Goal: Task Accomplishment & Management: Manage account settings

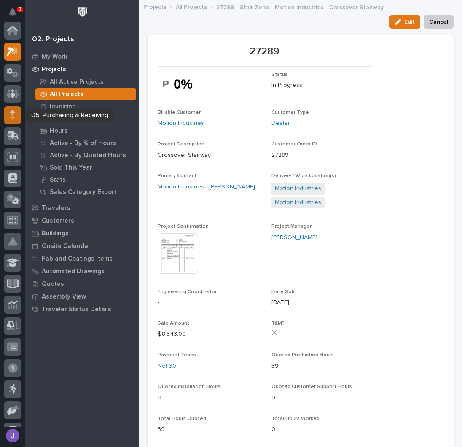
click at [16, 116] on div at bounding box center [13, 115] width 18 height 18
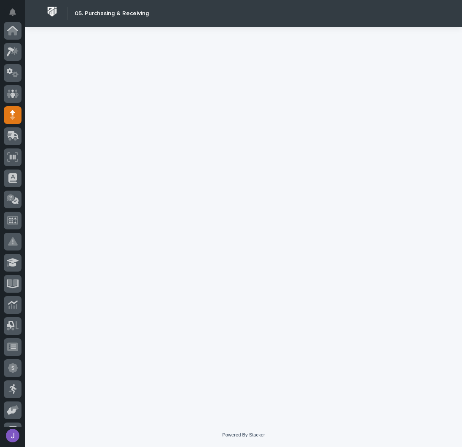
scroll to position [84, 0]
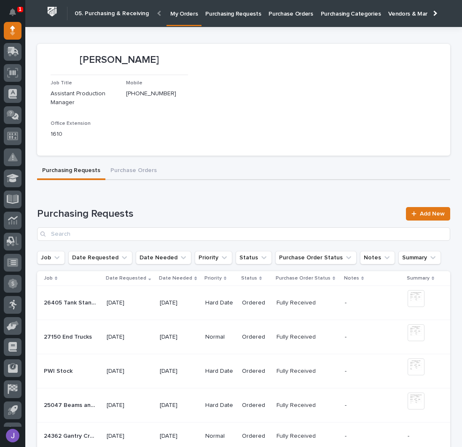
click at [234, 20] on link "Purchasing Requests" at bounding box center [232, 13] width 63 height 26
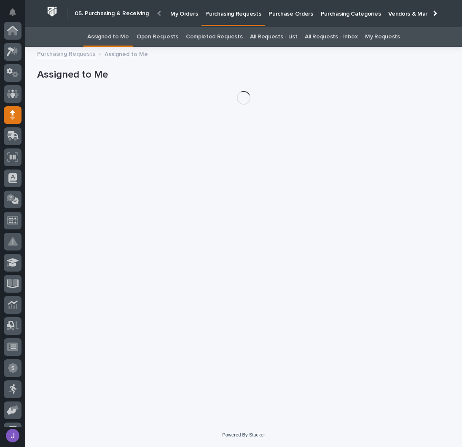
scroll to position [84, 0]
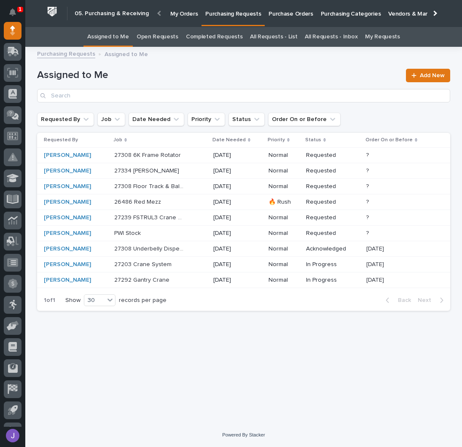
click at [279, 36] on link "All Requests - List" at bounding box center [273, 37] width 47 height 20
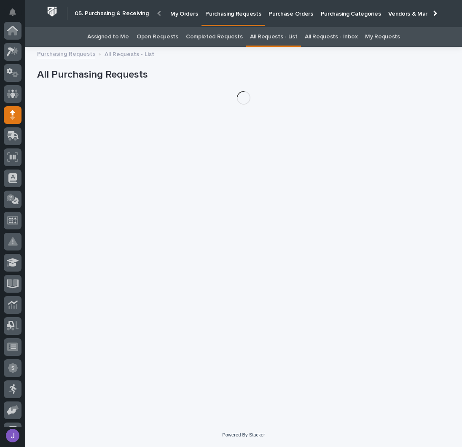
scroll to position [84, 0]
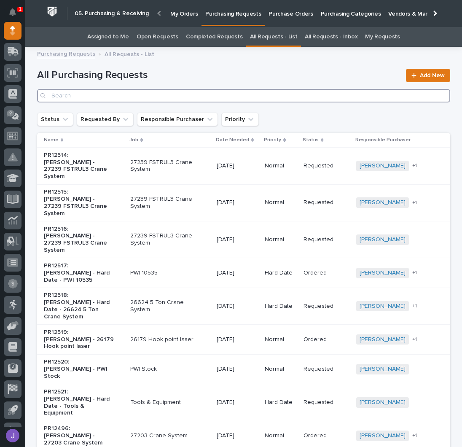
click at [145, 92] on input "Search" at bounding box center [243, 95] width 413 height 13
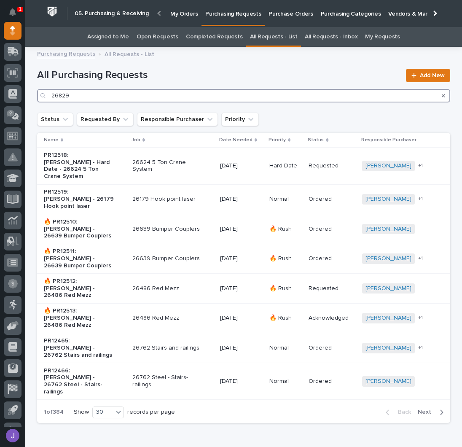
type input "26829"
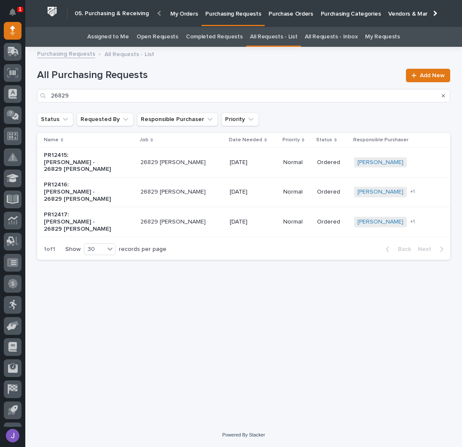
click at [128, 157] on div "PR12415: [PERSON_NAME] - 26829 [PERSON_NAME]" at bounding box center [89, 162] width 90 height 28
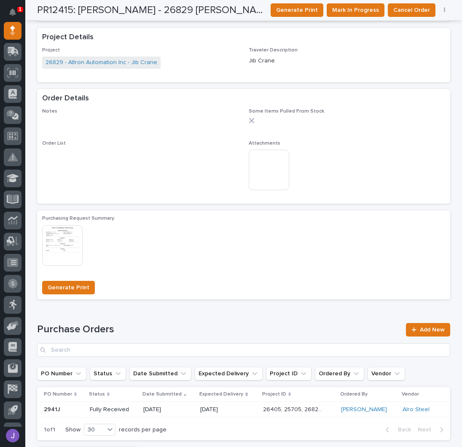
scroll to position [383, 0]
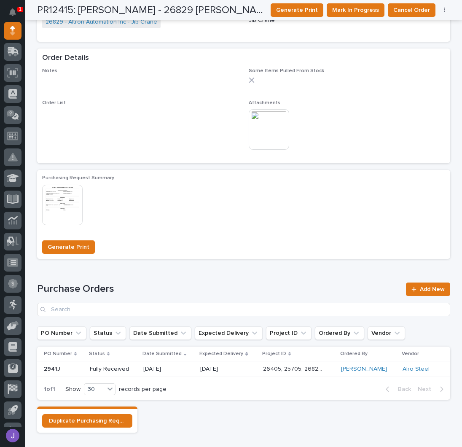
click at [270, 128] on img at bounding box center [269, 129] width 40 height 40
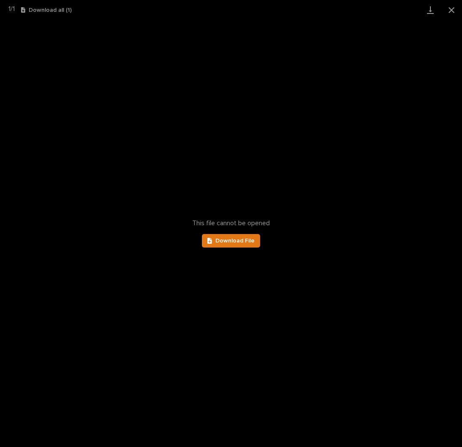
click at [237, 233] on div "This file cannot be opened Download File" at bounding box center [231, 233] width 462 height 427
click at [236, 238] on span "Download File" at bounding box center [234, 241] width 39 height 6
click at [454, 10] on button "Close gallery" at bounding box center [451, 10] width 21 height 20
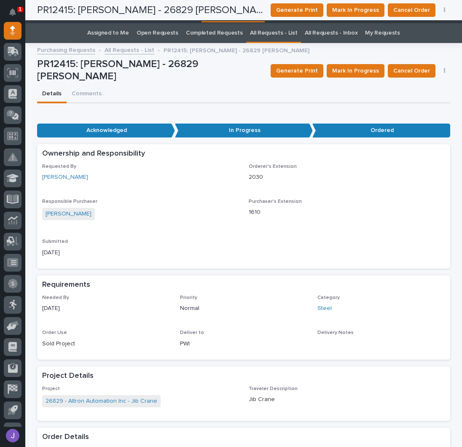
scroll to position [0, 0]
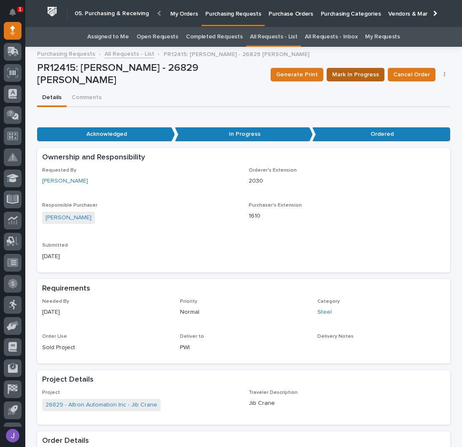
click at [364, 75] on span "Mark In Progress" at bounding box center [355, 75] width 47 height 10
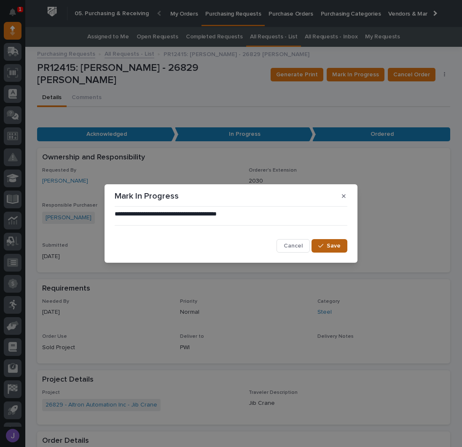
click at [333, 243] on span "Save" at bounding box center [334, 246] width 14 height 8
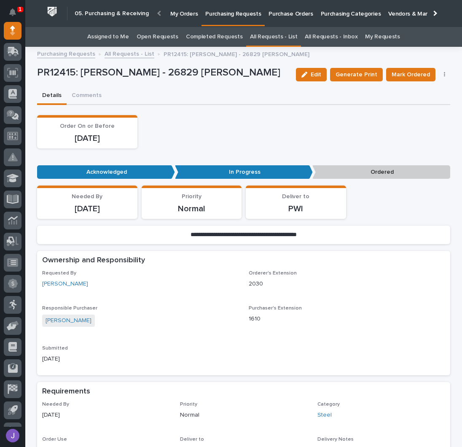
click at [111, 40] on link "Assigned to Me" at bounding box center [108, 37] width 42 height 20
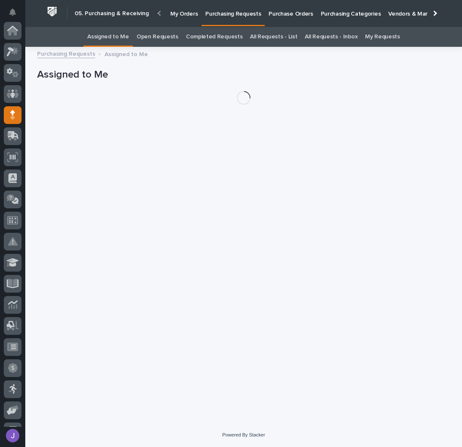
scroll to position [84, 0]
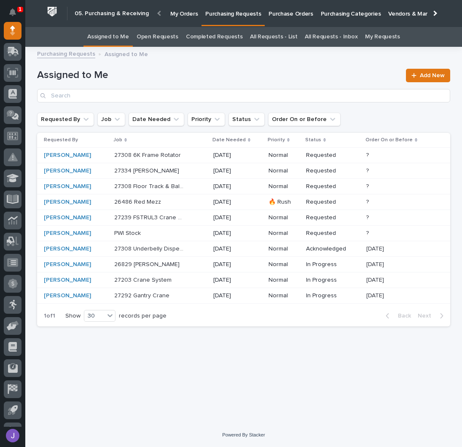
click at [196, 171] on div "27334 Jib Crane 27334 [PERSON_NAME]" at bounding box center [160, 171] width 92 height 14
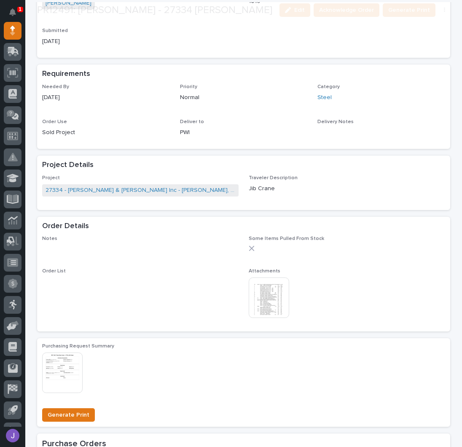
scroll to position [281, 0]
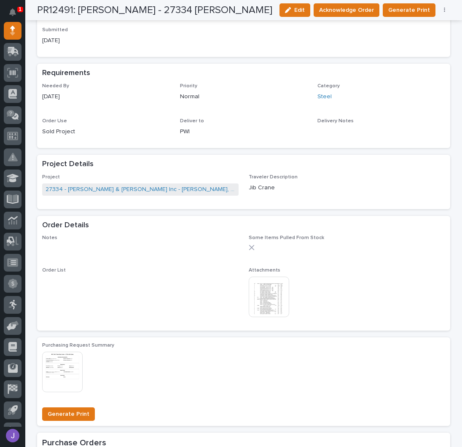
click at [259, 295] on img at bounding box center [269, 296] width 40 height 40
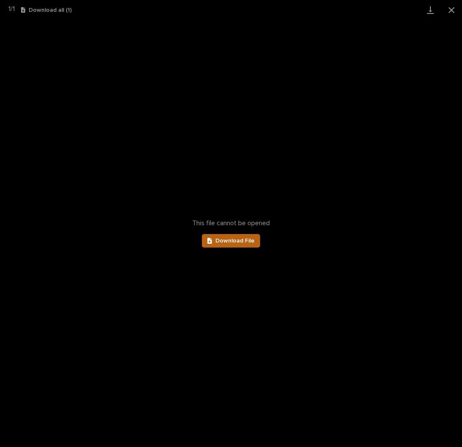
click at [235, 244] on link "Download File" at bounding box center [231, 240] width 58 height 13
click at [449, 11] on button "Close gallery" at bounding box center [451, 10] width 21 height 20
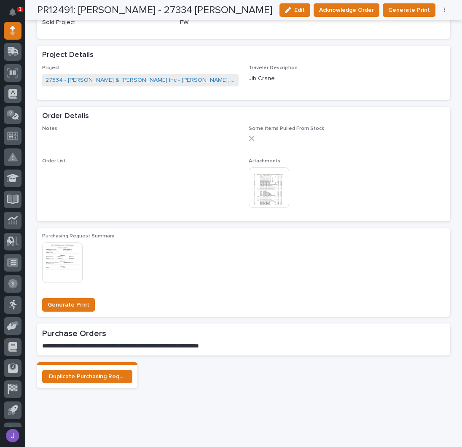
scroll to position [401, 0]
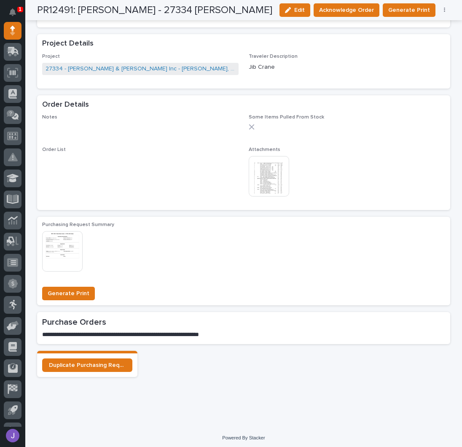
click at [274, 174] on img at bounding box center [269, 176] width 40 height 40
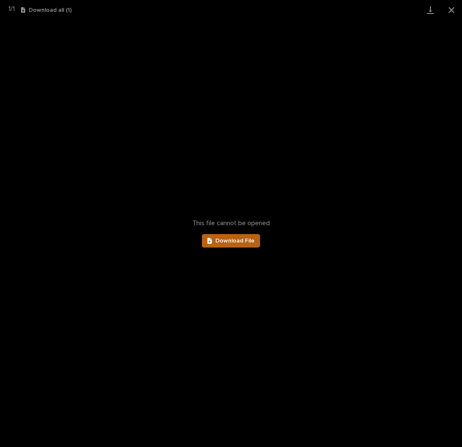
click at [221, 239] on span "Download File" at bounding box center [234, 241] width 39 height 6
click at [449, 10] on button "Close gallery" at bounding box center [451, 10] width 21 height 20
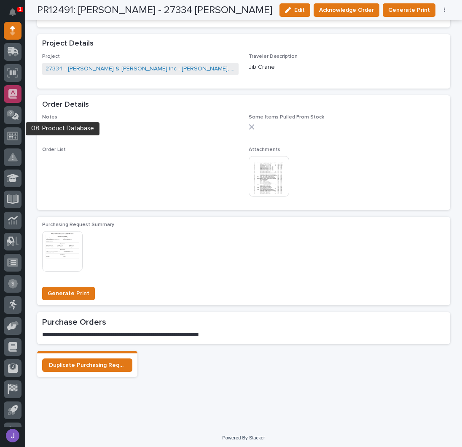
scroll to position [0, 0]
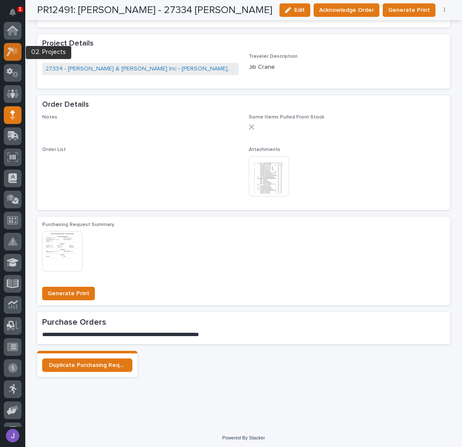
click at [11, 54] on icon at bounding box center [13, 52] width 12 height 10
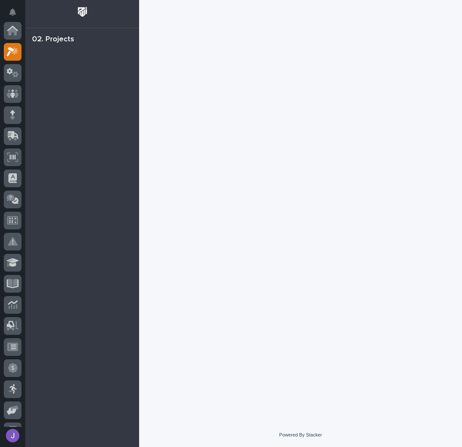
scroll to position [21, 0]
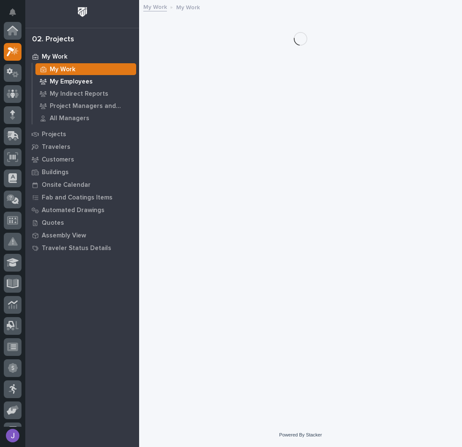
scroll to position [21, 0]
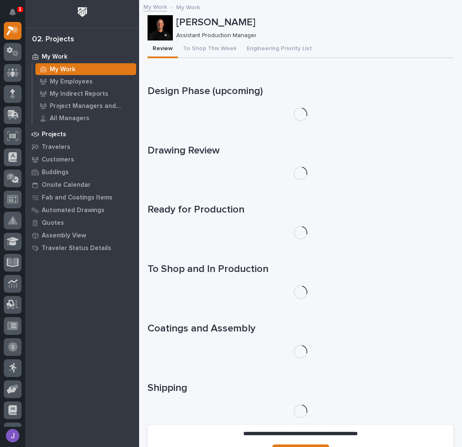
click at [53, 136] on p "Projects" at bounding box center [54, 135] width 24 height 8
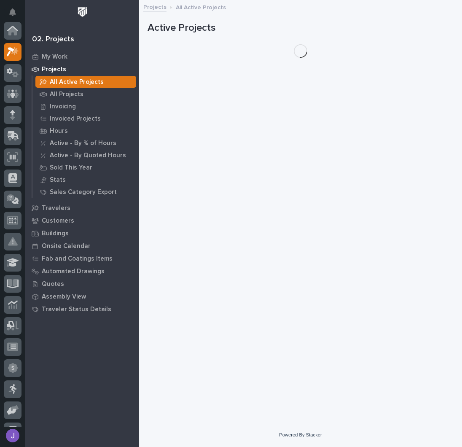
scroll to position [21, 0]
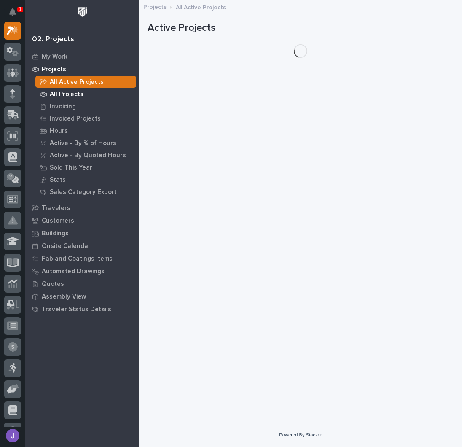
click at [63, 93] on p "All Projects" at bounding box center [67, 95] width 34 height 8
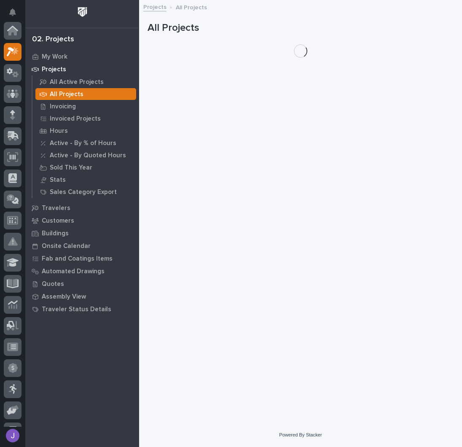
scroll to position [21, 0]
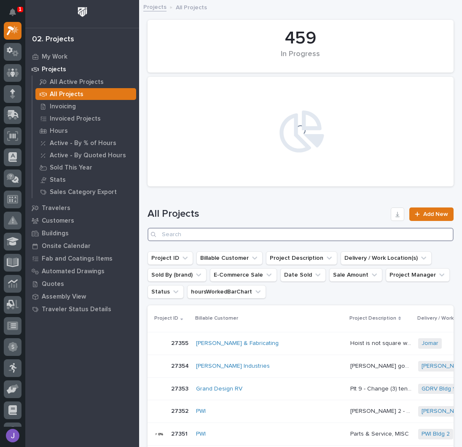
click at [216, 236] on input "Search" at bounding box center [300, 234] width 306 height 13
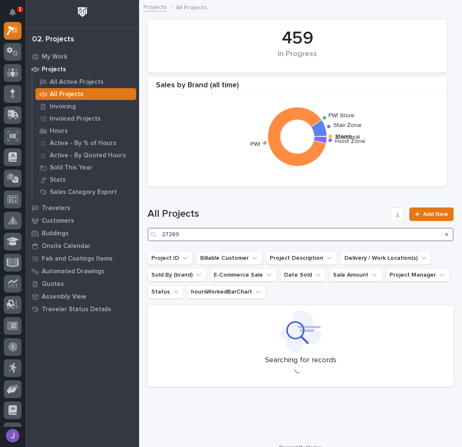
type input "27289"
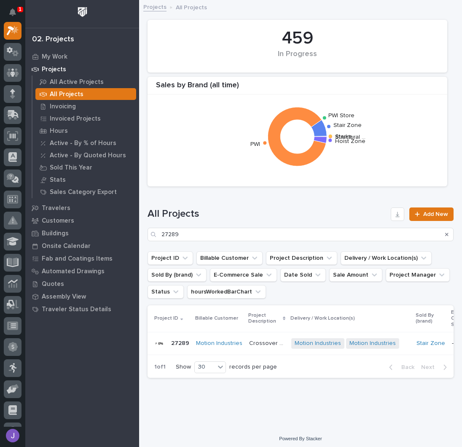
click at [257, 342] on p "Crossover Stairway" at bounding box center [267, 342] width 37 height 9
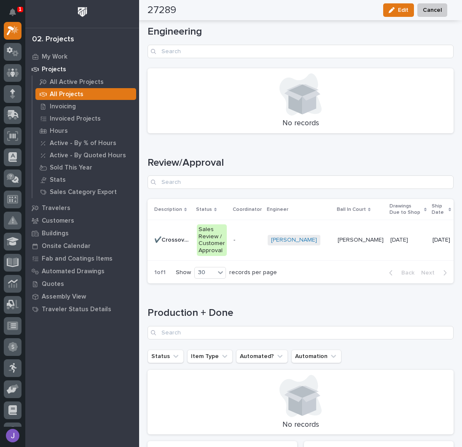
scroll to position [1085, 0]
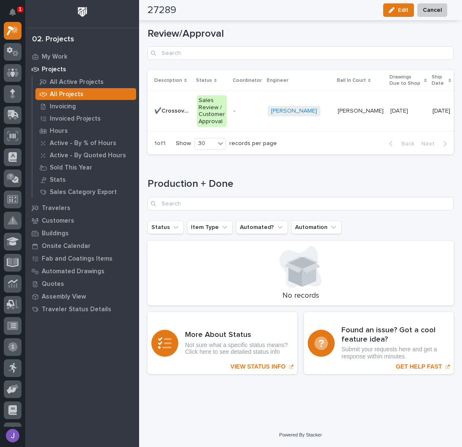
click at [230, 113] on td "-" at bounding box center [247, 111] width 34 height 40
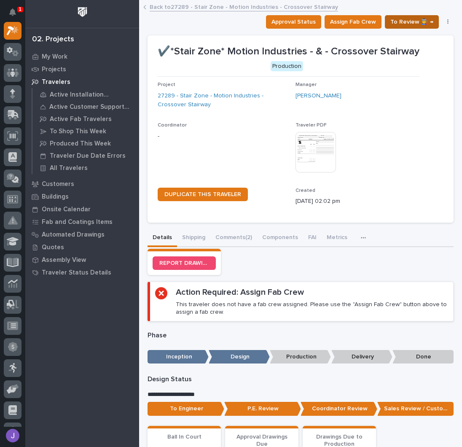
click at [397, 25] on span "To Review 👨‍🏭 →" at bounding box center [411, 22] width 43 height 10
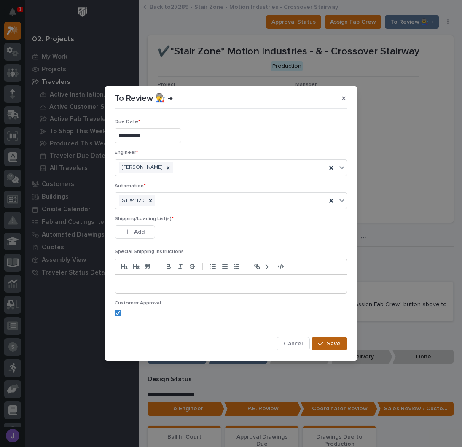
click at [331, 343] on span "Save" at bounding box center [334, 344] width 14 height 8
click at [131, 228] on button "Add" at bounding box center [135, 231] width 40 height 13
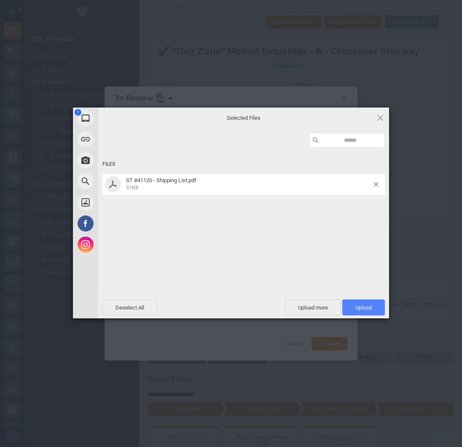
click at [355, 302] on span "Upload 1" at bounding box center [363, 307] width 43 height 16
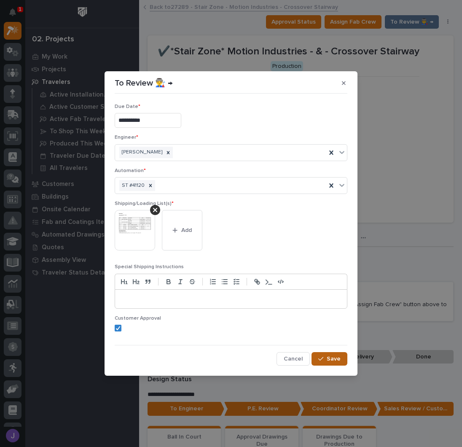
click at [329, 359] on span "Save" at bounding box center [334, 359] width 14 height 8
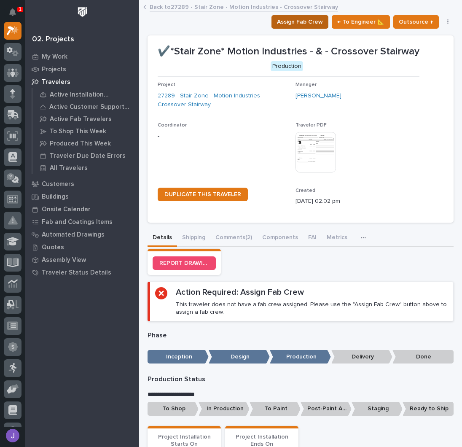
click at [297, 25] on span "Assign Fab Crew" at bounding box center [300, 22] width 46 height 10
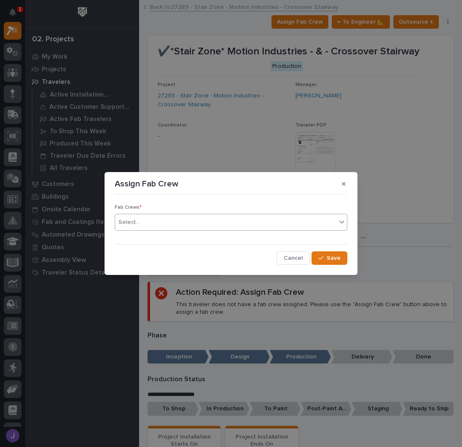
click at [185, 222] on div "Select..." at bounding box center [225, 222] width 221 height 14
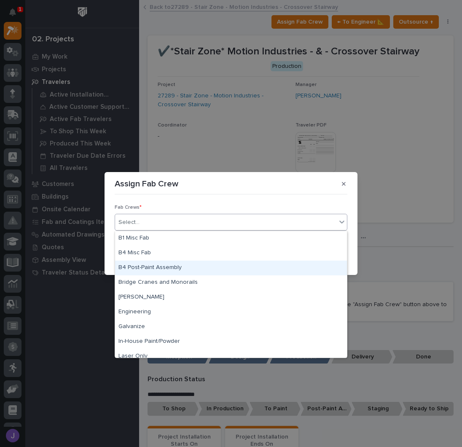
scroll to position [198, 0]
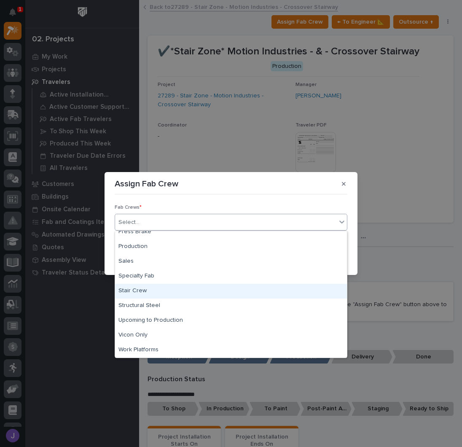
click at [161, 288] on div "Stair Crew" at bounding box center [231, 291] width 232 height 15
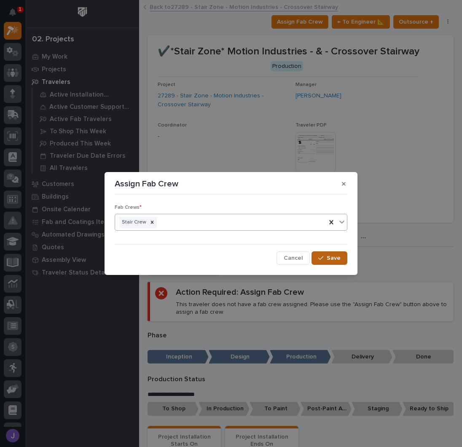
click at [325, 260] on div "button" at bounding box center [322, 258] width 8 height 6
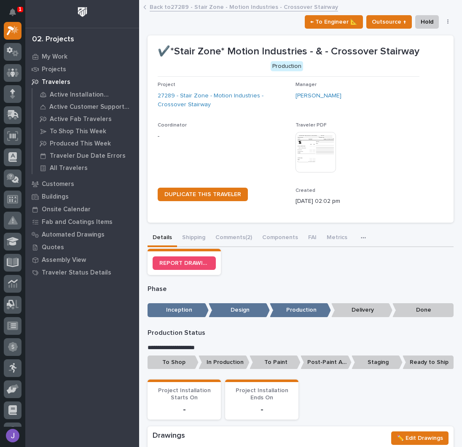
click at [171, 364] on p "To Shop" at bounding box center [172, 362] width 51 height 14
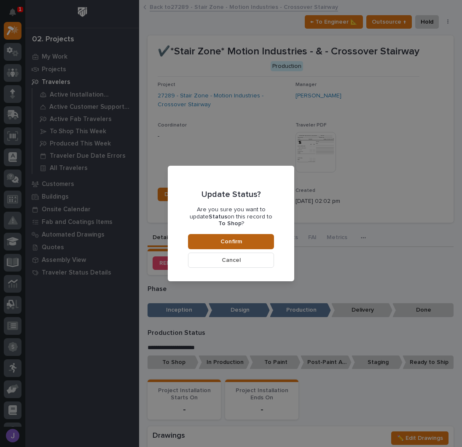
click at [226, 238] on span "Confirm" at bounding box center [230, 242] width 21 height 8
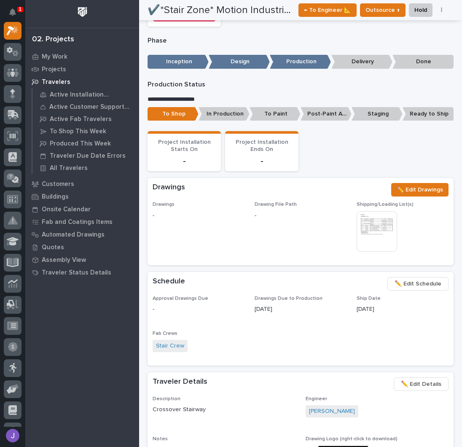
scroll to position [0, 0]
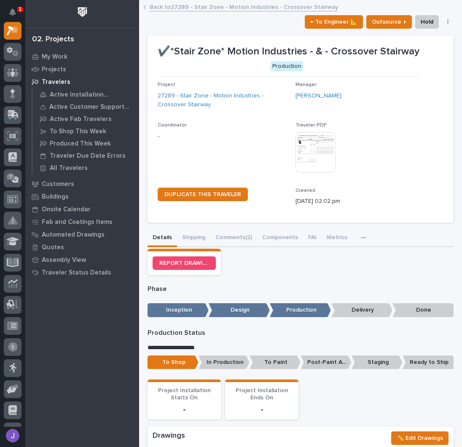
click at [175, 5] on link "Back to 27289 - Stair Zone - Motion Industries - Crossover Stairway" at bounding box center [244, 7] width 188 height 10
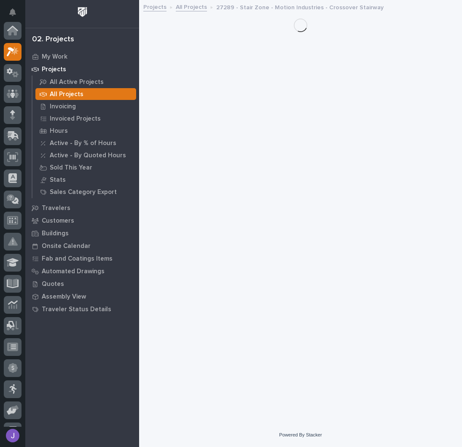
scroll to position [21, 0]
click at [194, 9] on link "All Projects" at bounding box center [191, 7] width 31 height 10
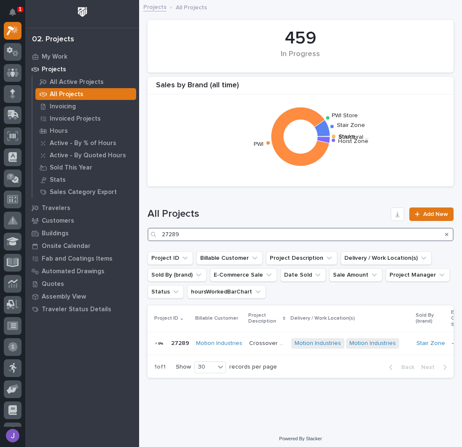
click at [198, 231] on input "27289" at bounding box center [300, 234] width 306 height 13
type input "26801"
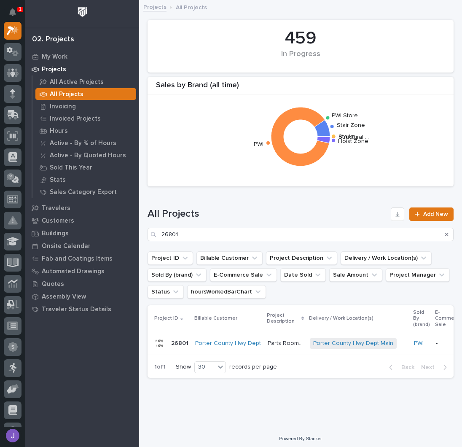
click at [273, 342] on p "Parts Room Mezzanine and Stairs with Gate" at bounding box center [286, 342] width 37 height 9
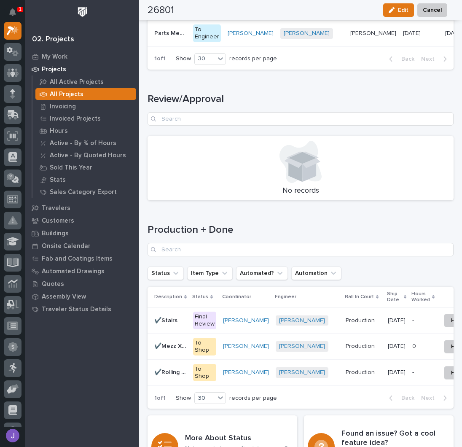
scroll to position [1181, 0]
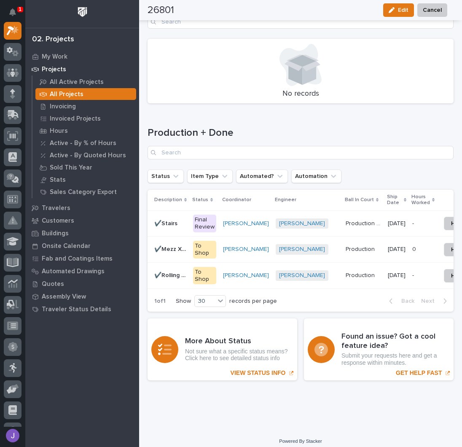
click at [198, 224] on div "Final Review" at bounding box center [204, 223] width 23 height 18
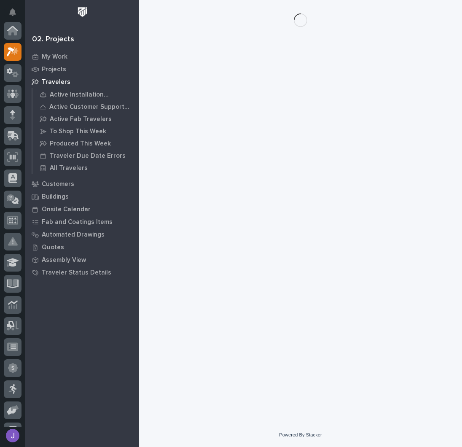
scroll to position [21, 0]
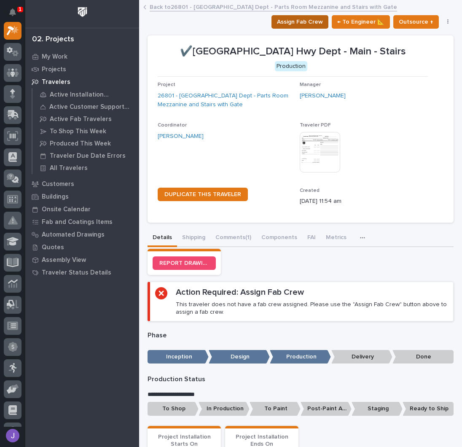
click at [308, 24] on span "Assign Fab Crew" at bounding box center [300, 22] width 46 height 10
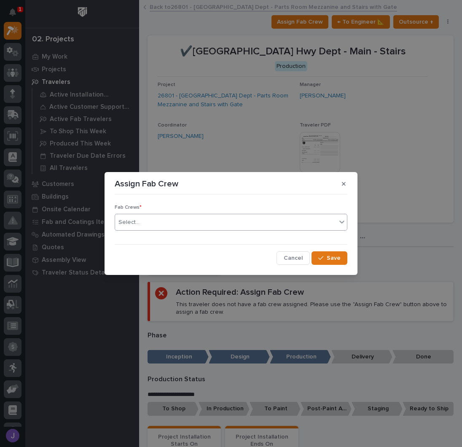
click at [182, 223] on div "Select..." at bounding box center [225, 222] width 221 height 14
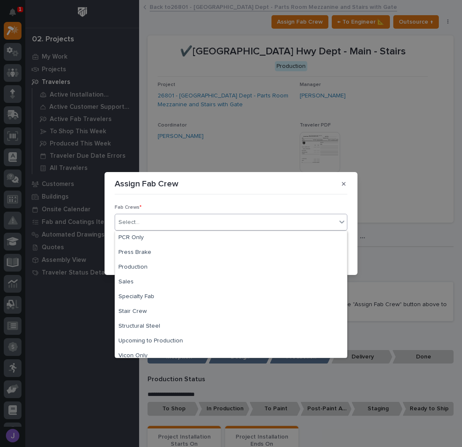
scroll to position [198, 0]
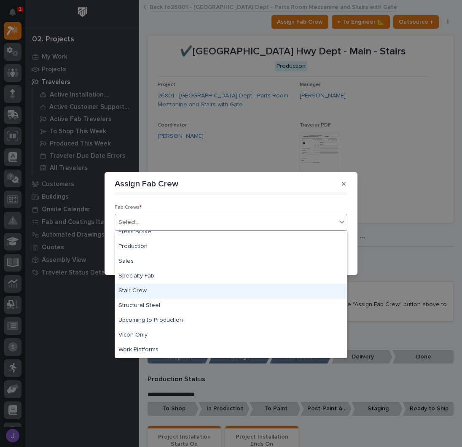
click at [132, 293] on div "Stair Crew" at bounding box center [231, 291] width 232 height 15
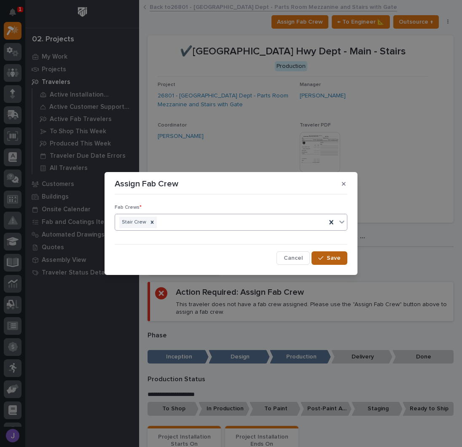
click at [321, 255] on icon "button" at bounding box center [320, 258] width 5 height 6
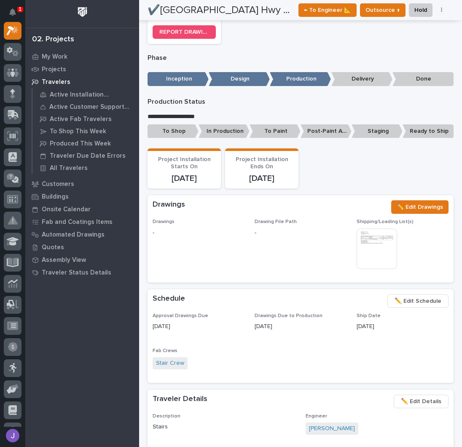
scroll to position [231, 0]
click at [184, 129] on p "To Shop" at bounding box center [172, 131] width 51 height 14
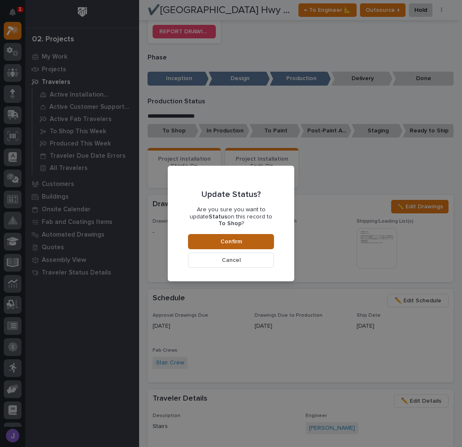
click at [226, 238] on span "Confirm" at bounding box center [230, 242] width 21 height 8
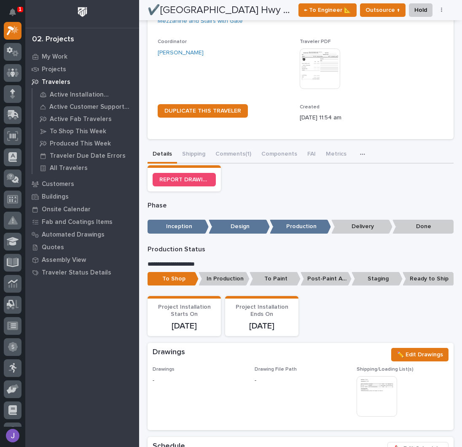
scroll to position [0, 0]
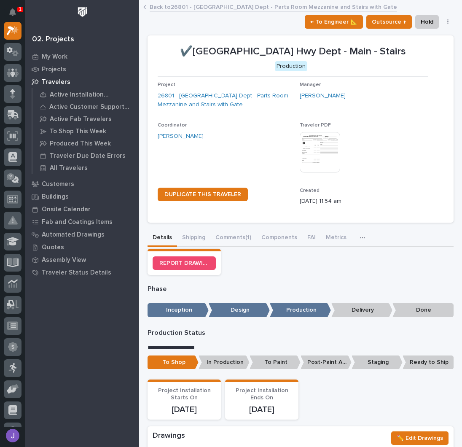
click at [181, 6] on link "Back to 26801 - [GEOGRAPHIC_DATA] Dept - Parts Room Mezzanine and Stairs with G…" at bounding box center [273, 7] width 247 height 10
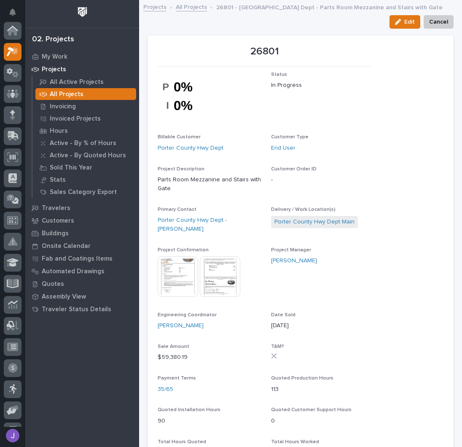
scroll to position [21, 0]
click at [188, 8] on link "All Projects" at bounding box center [191, 7] width 31 height 10
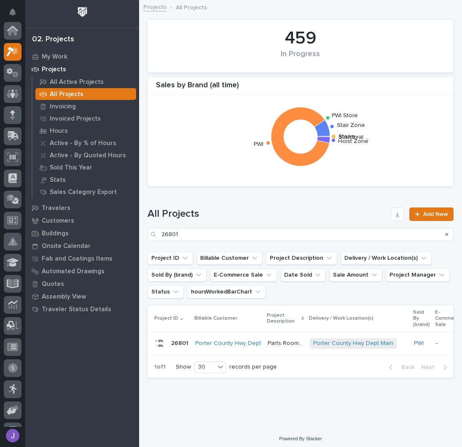
scroll to position [21, 0]
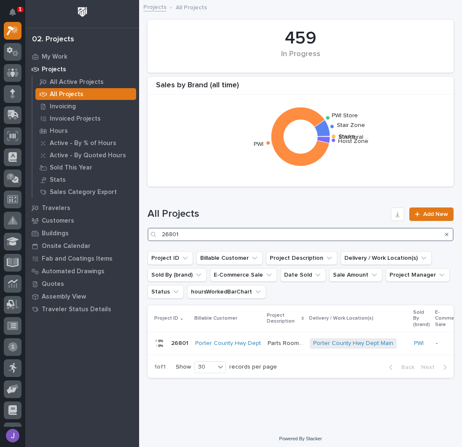
click at [208, 234] on input "26801" at bounding box center [300, 234] width 306 height 13
type input "2"
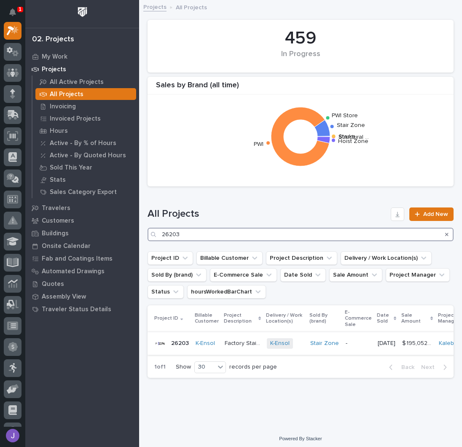
type input "26203"
click at [243, 344] on p "Factory Stairs" at bounding box center [243, 342] width 37 height 9
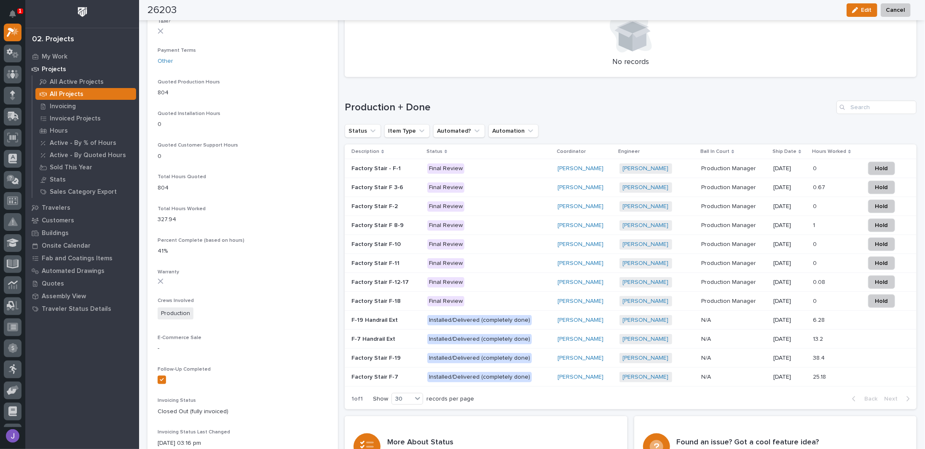
scroll to position [562, 0]
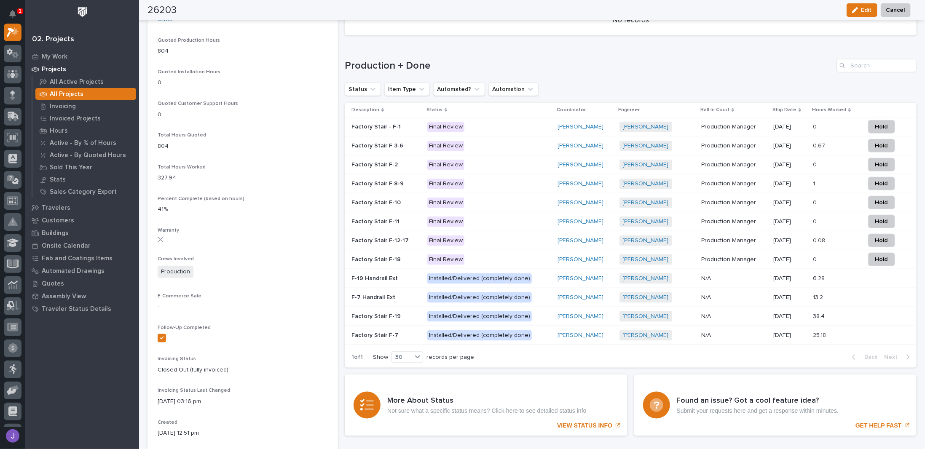
click at [383, 124] on p "Factory Stair - F-1" at bounding box center [376, 126] width 51 height 9
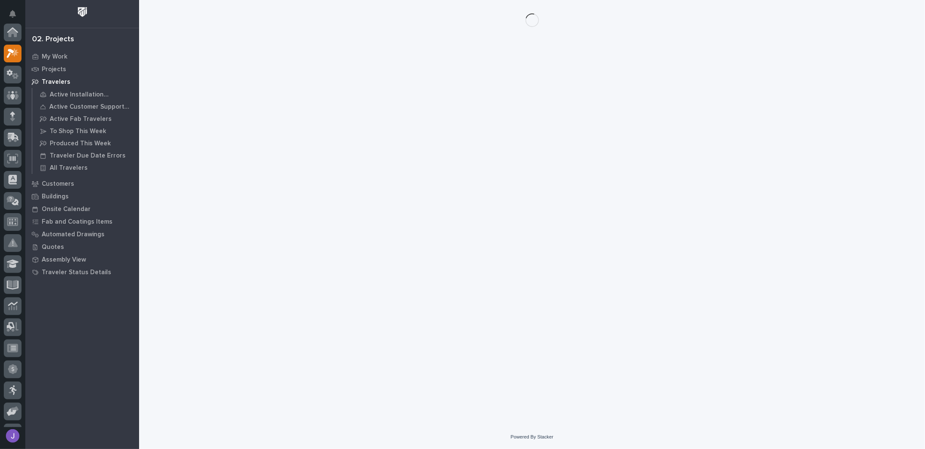
scroll to position [21, 0]
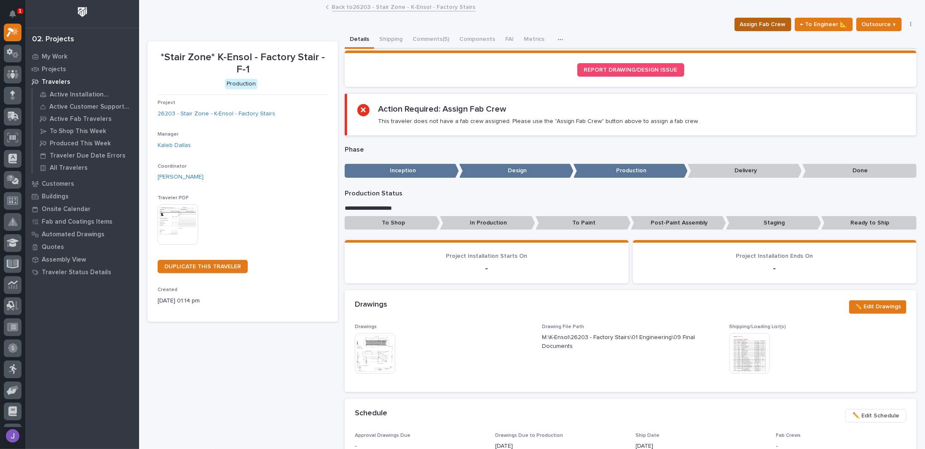
click at [461, 27] on span "Assign Fab Crew" at bounding box center [763, 24] width 46 height 10
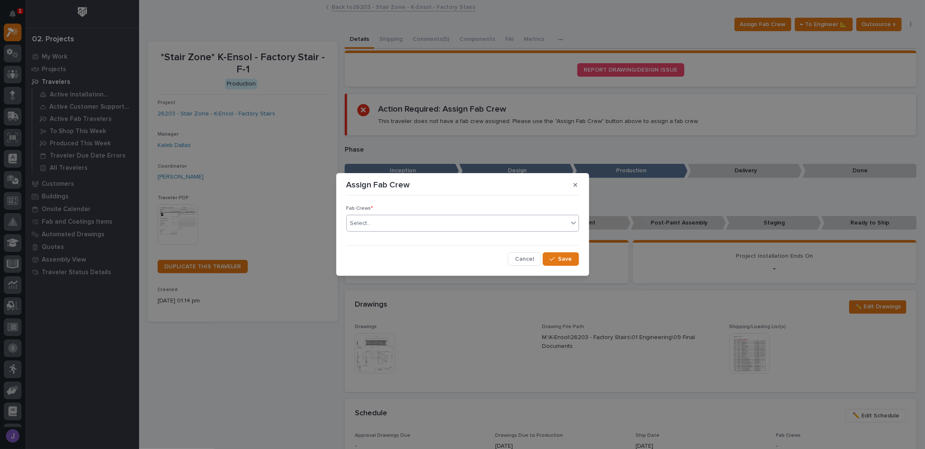
click at [387, 222] on div "Select..." at bounding box center [457, 224] width 221 height 14
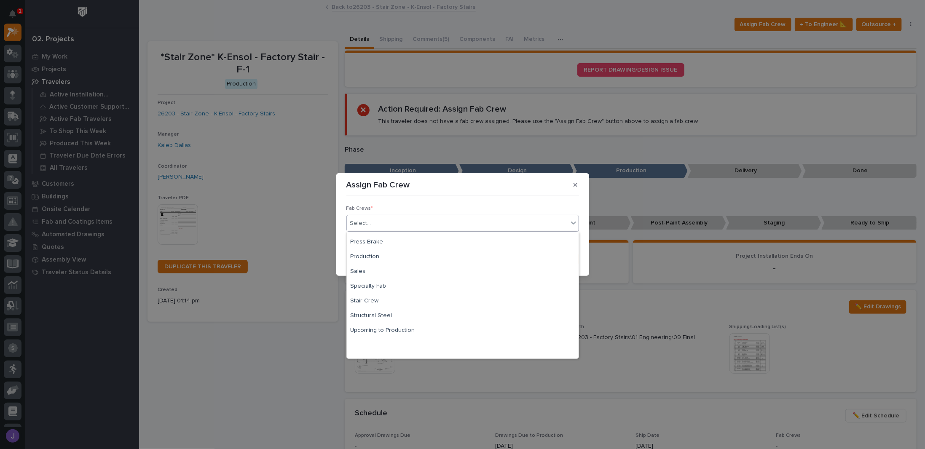
scroll to position [198, 0]
click at [380, 290] on div "Stair Crew" at bounding box center [463, 292] width 232 height 15
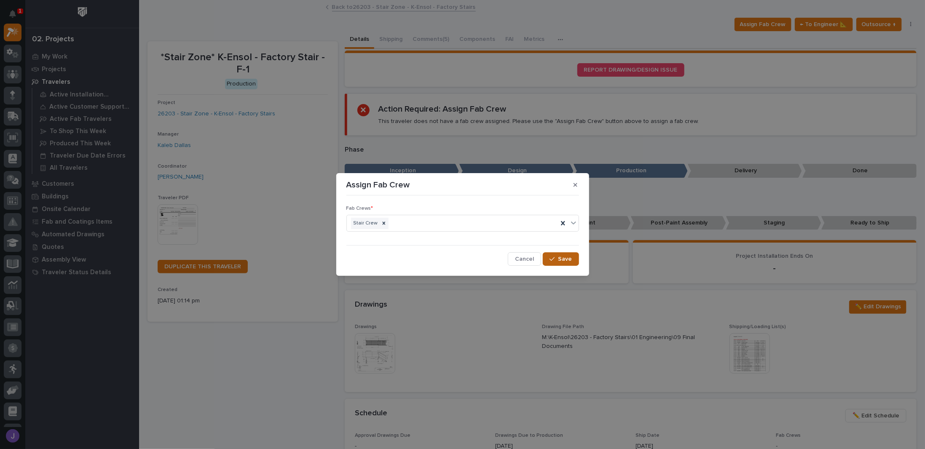
click at [461, 261] on span "Save" at bounding box center [565, 259] width 14 height 8
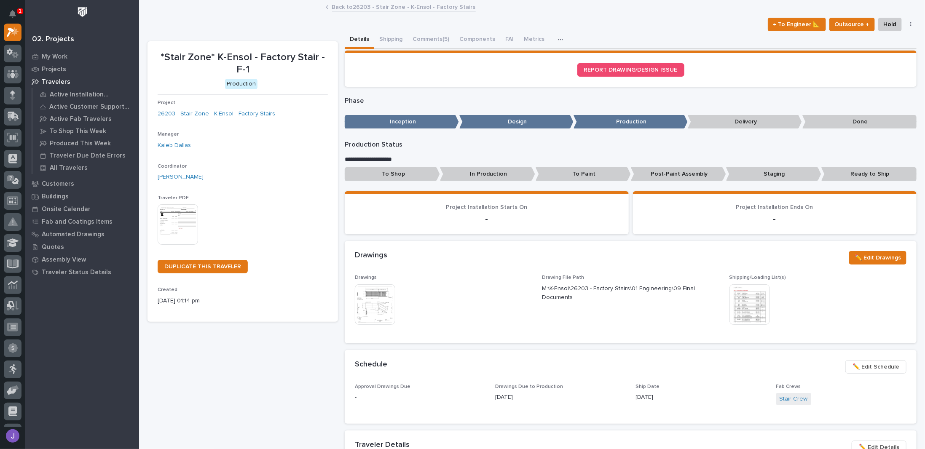
click at [382, 176] on p "To Shop" at bounding box center [392, 174] width 95 height 14
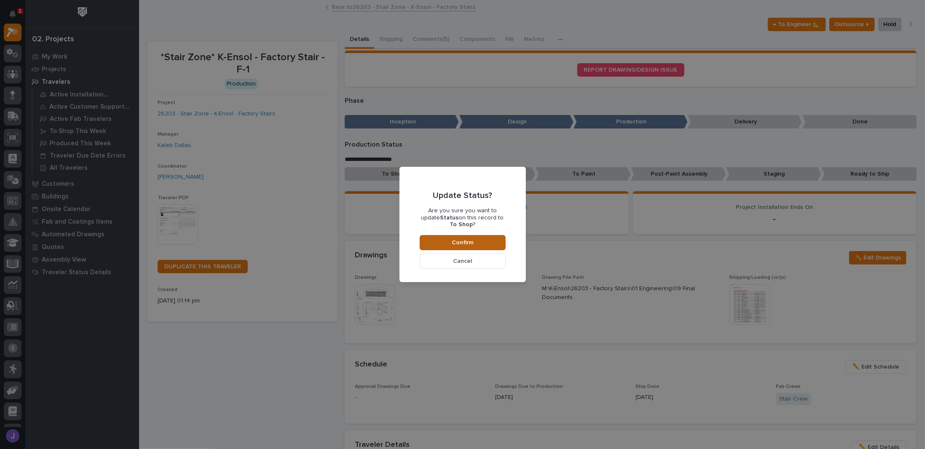
click at [461, 239] on button "Confirm" at bounding box center [463, 242] width 86 height 15
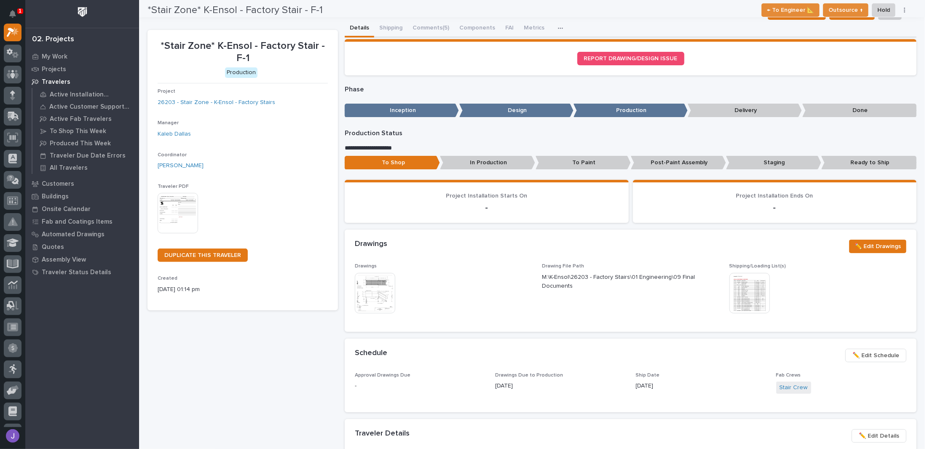
scroll to position [0, 0]
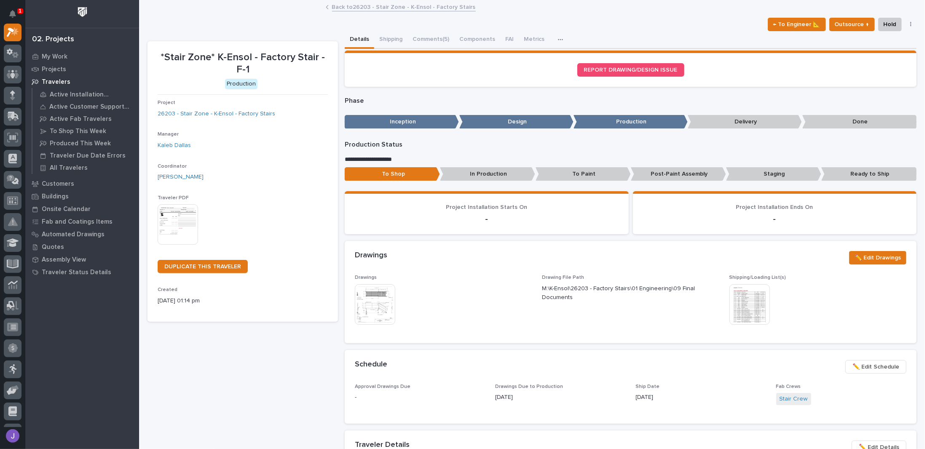
click at [354, 7] on link "Back to 26203 - Stair Zone - K-Ensol - Factory Stairs" at bounding box center [404, 7] width 144 height 10
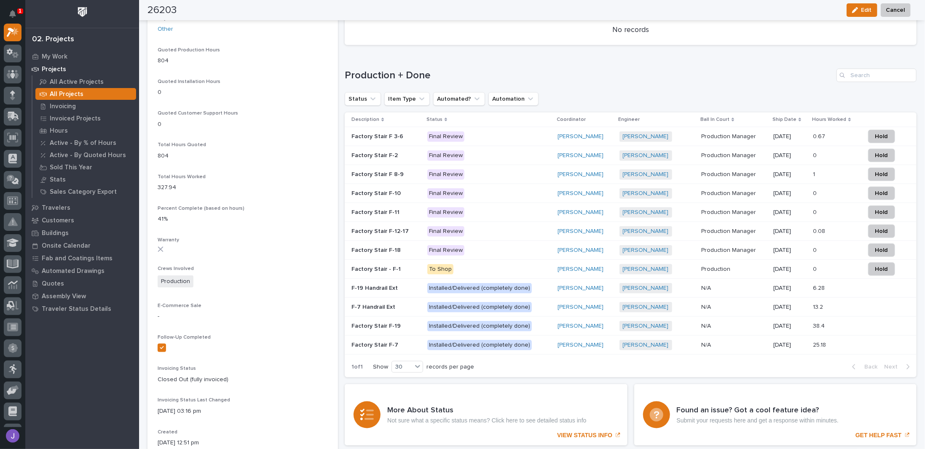
scroll to position [526, 0]
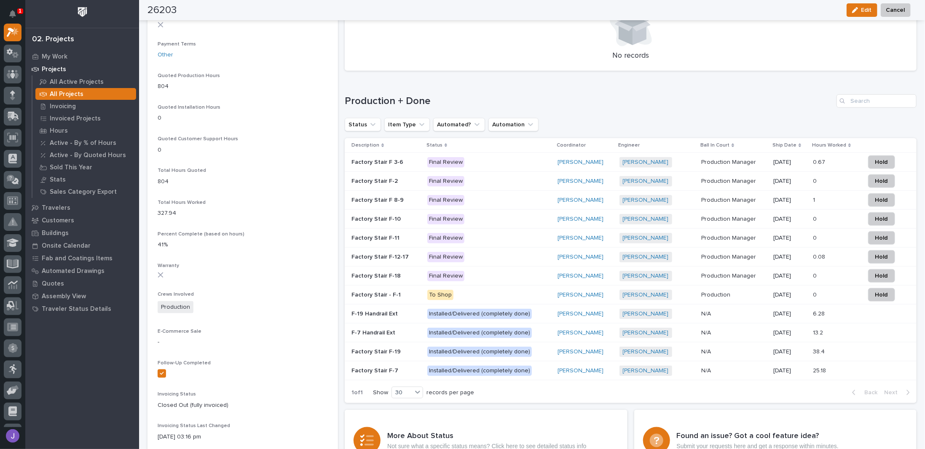
click at [393, 166] on div "Factory Stair F 3-6 Factory Stair F 3-6" at bounding box center [385, 162] width 69 height 14
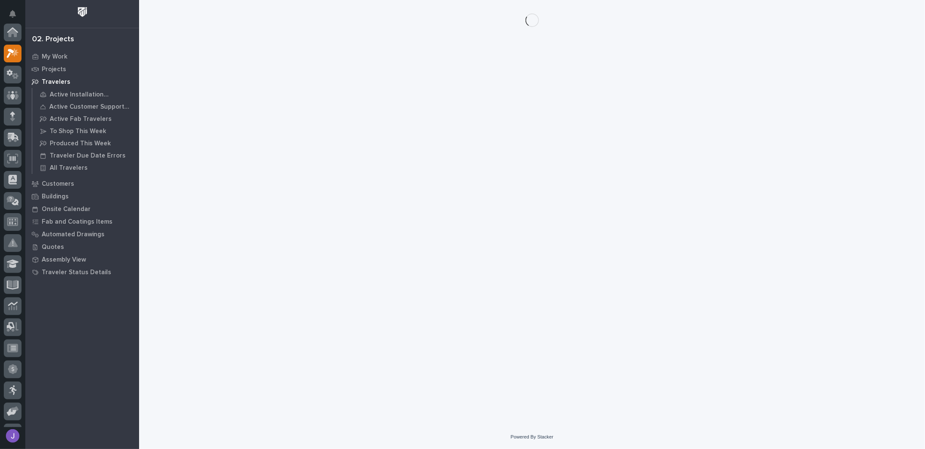
scroll to position [21, 0]
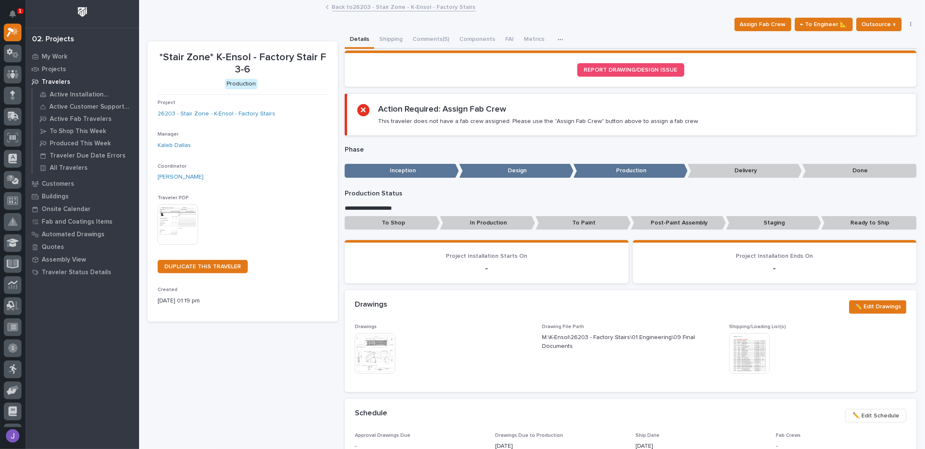
click at [461, 30] on div "Assign Fab Crew ← To Engineer 📐 Outsource ↑ Hold Cancel Change Traveler Type Re…" at bounding box center [824, 24] width 186 height 13
click at [461, 24] on span "Assign Fab Crew" at bounding box center [763, 24] width 46 height 10
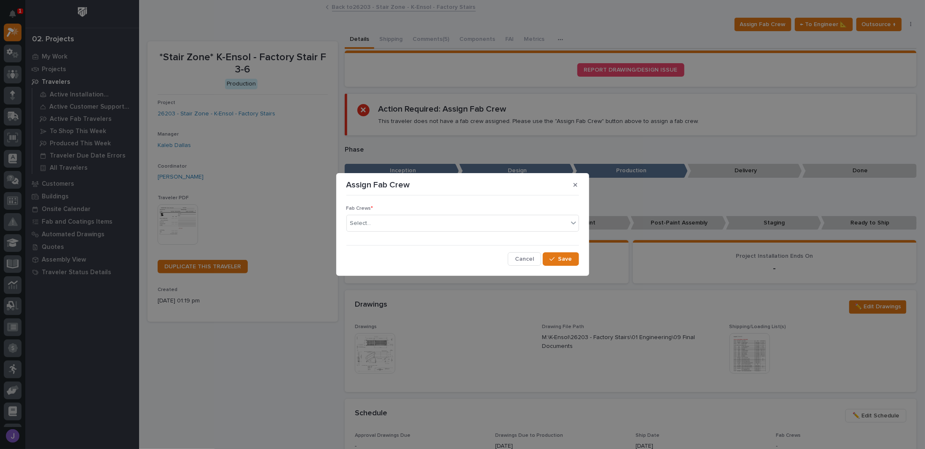
click at [461, 233] on div "Fab Crews * Select..." at bounding box center [462, 222] width 233 height 33
click at [461, 227] on div "Select..." at bounding box center [457, 224] width 221 height 14
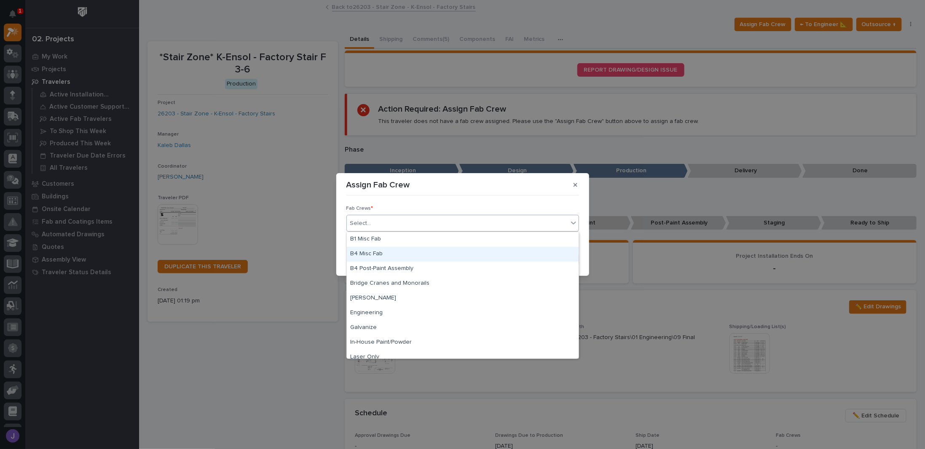
scroll to position [198, 0]
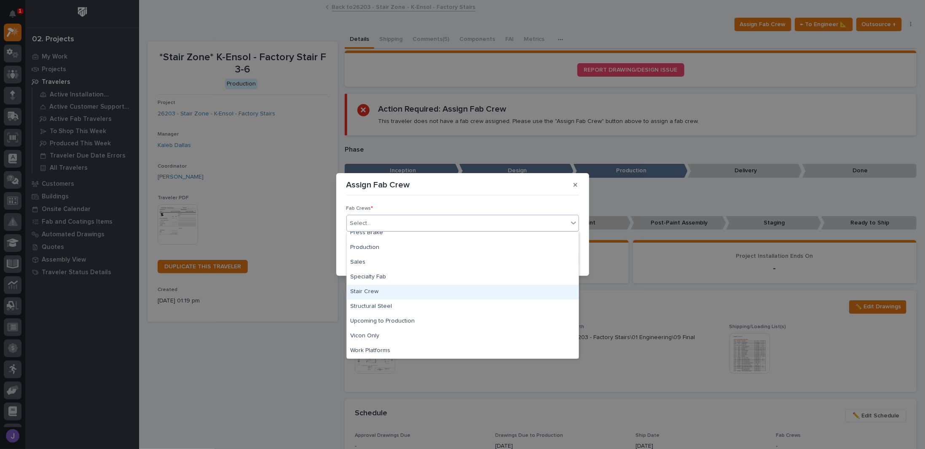
click at [391, 293] on div "Stair Crew" at bounding box center [463, 292] width 232 height 15
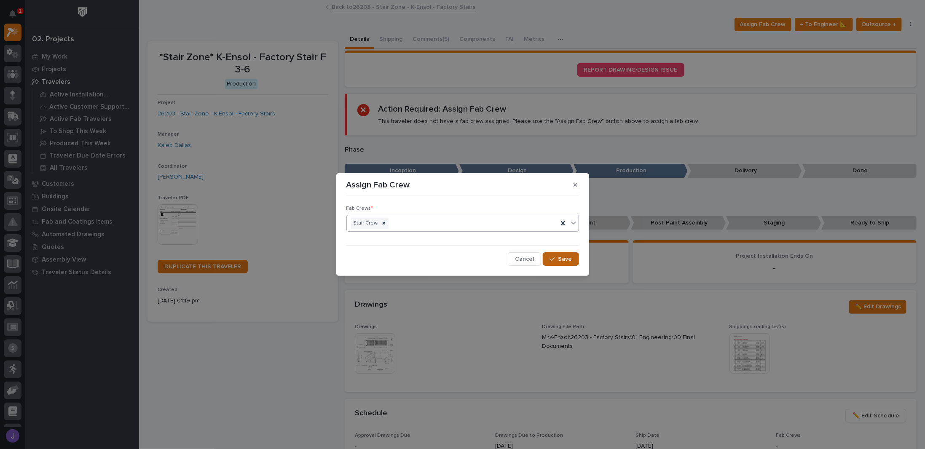
click at [461, 257] on button "Save" at bounding box center [561, 258] width 36 height 13
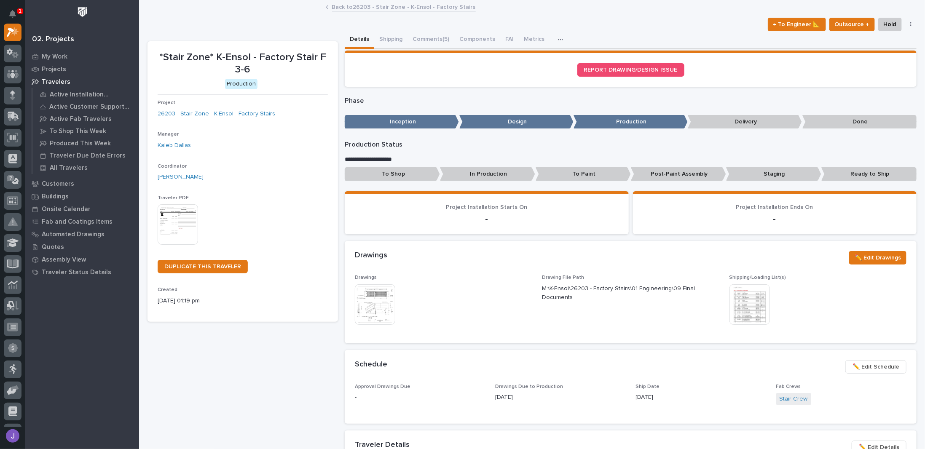
click at [420, 170] on p "To Shop" at bounding box center [392, 174] width 95 height 14
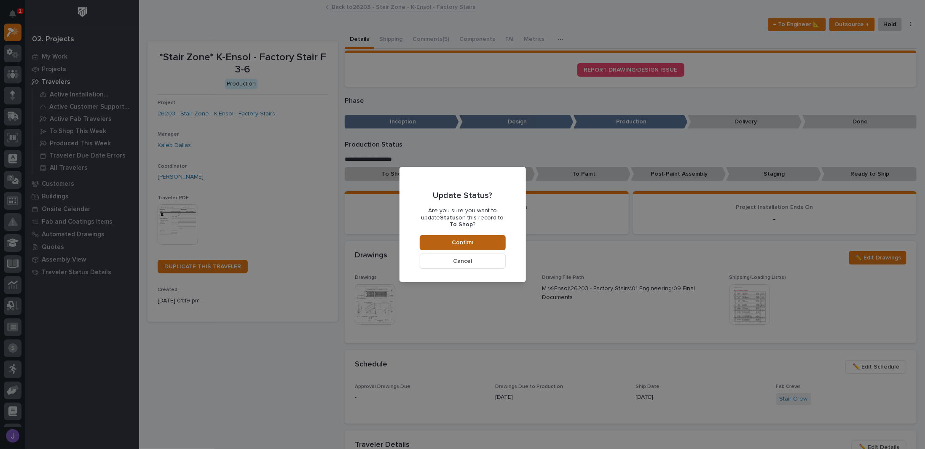
click at [452, 239] on span "Confirm" at bounding box center [462, 243] width 21 height 8
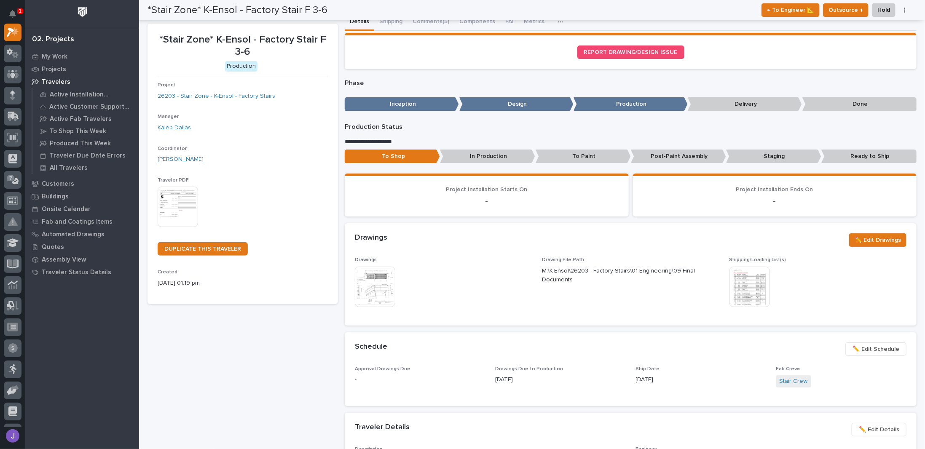
scroll to position [0, 0]
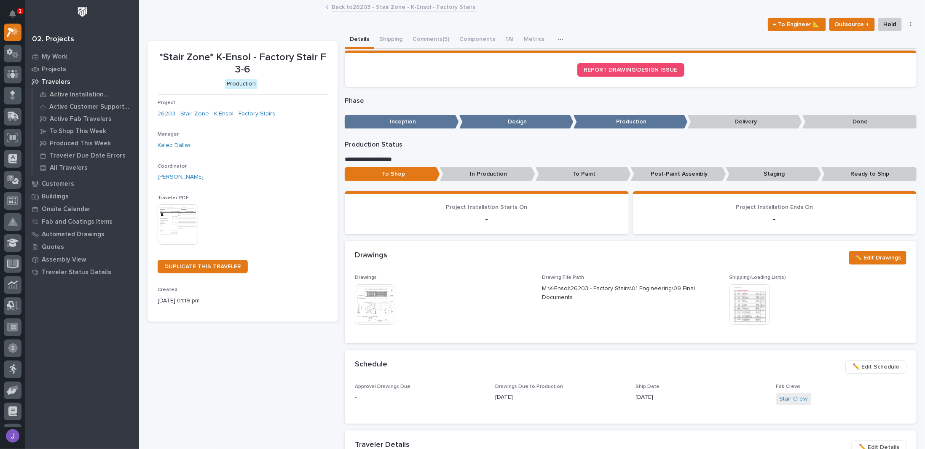
click at [359, 6] on link "Back to 26203 - Stair Zone - K-Ensol - Factory Stairs" at bounding box center [404, 7] width 144 height 10
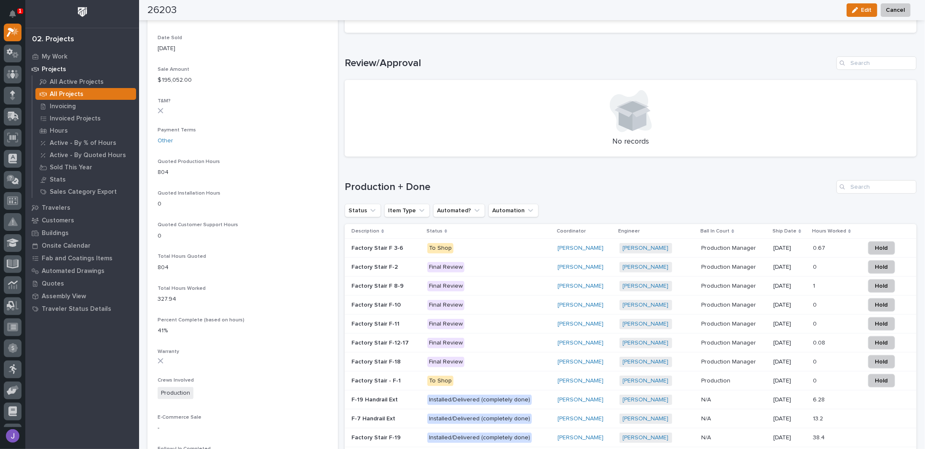
scroll to position [449, 0]
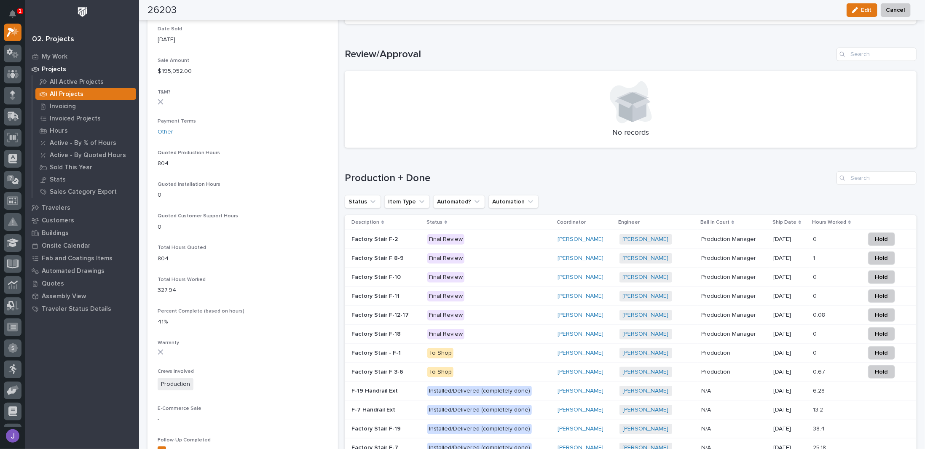
click at [391, 240] on p "Factory Stair F-2" at bounding box center [375, 238] width 48 height 9
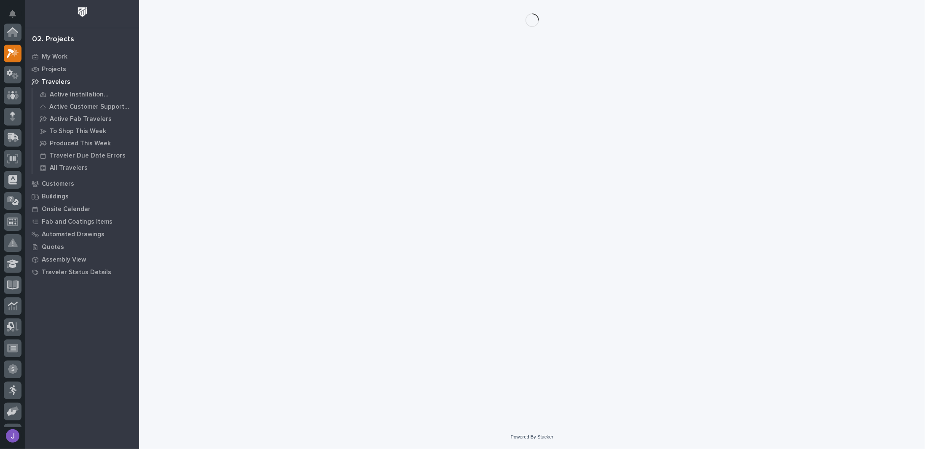
scroll to position [21, 0]
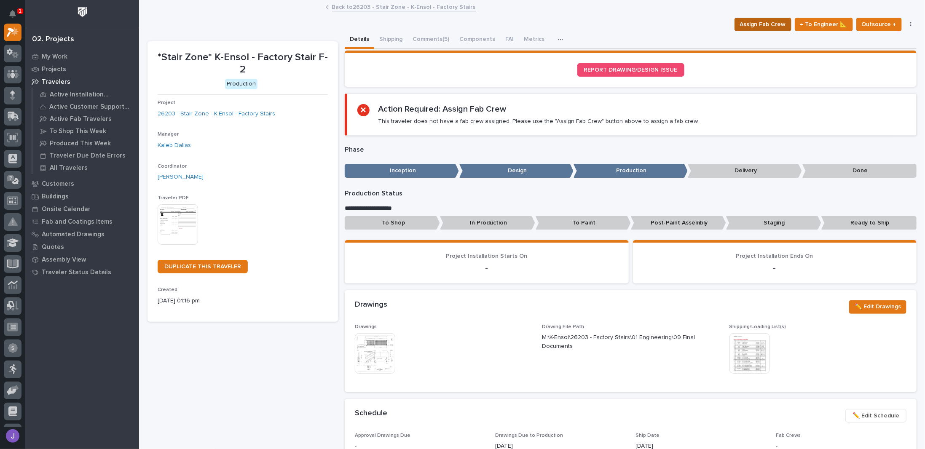
click at [461, 22] on span "Assign Fab Crew" at bounding box center [763, 24] width 46 height 10
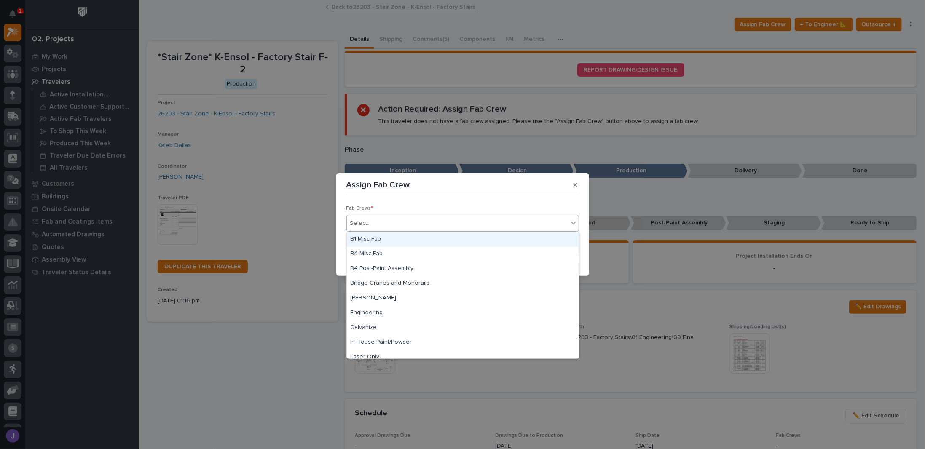
click at [453, 221] on div "Select..." at bounding box center [457, 224] width 221 height 14
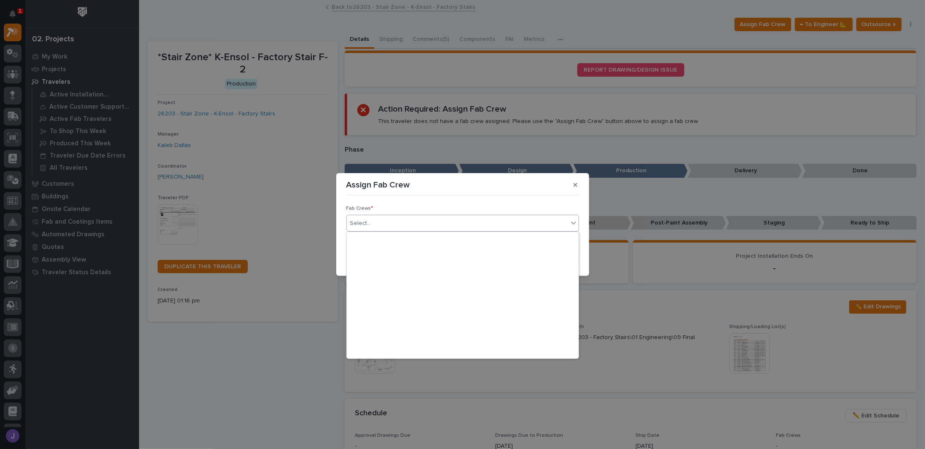
scroll to position [198, 0]
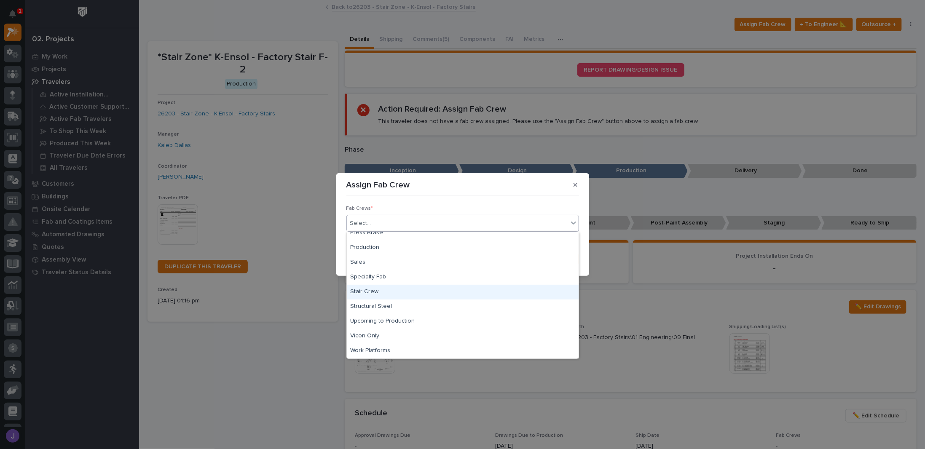
click at [375, 292] on div "Stair Crew" at bounding box center [463, 292] width 232 height 15
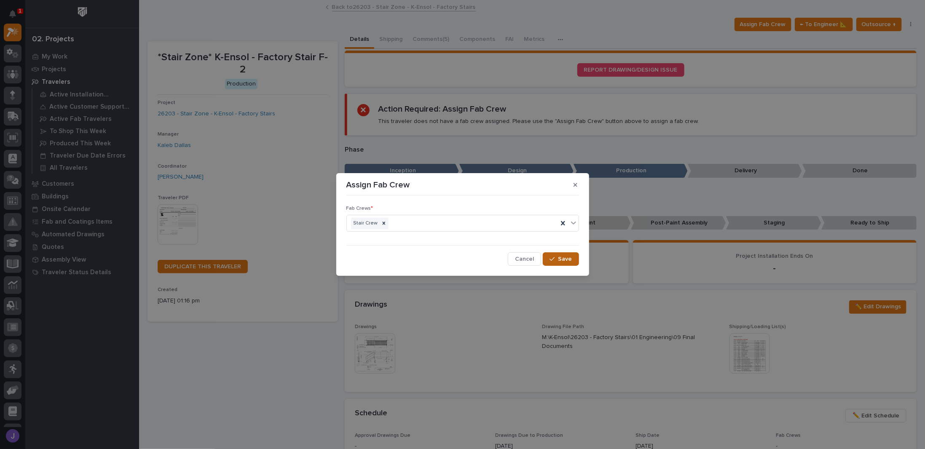
click at [461, 259] on span "Save" at bounding box center [565, 259] width 14 height 8
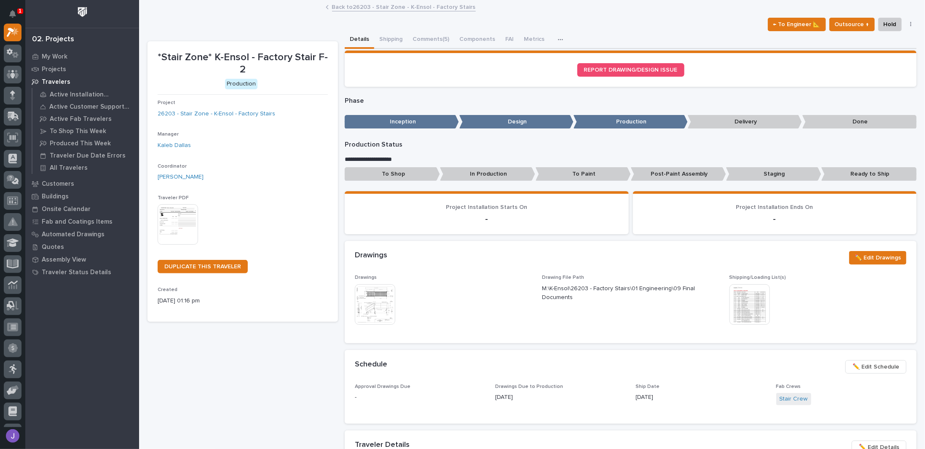
click at [388, 171] on p "To Shop" at bounding box center [392, 174] width 95 height 14
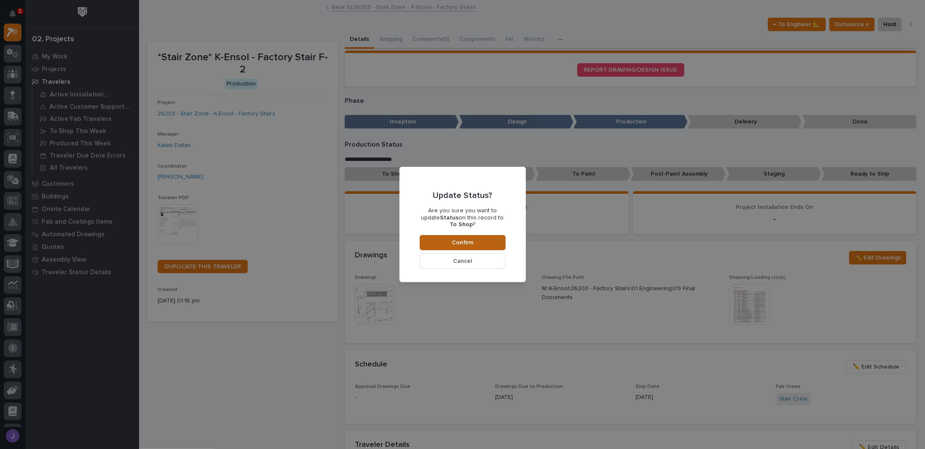
click at [454, 239] on span "Confirm" at bounding box center [462, 243] width 21 height 8
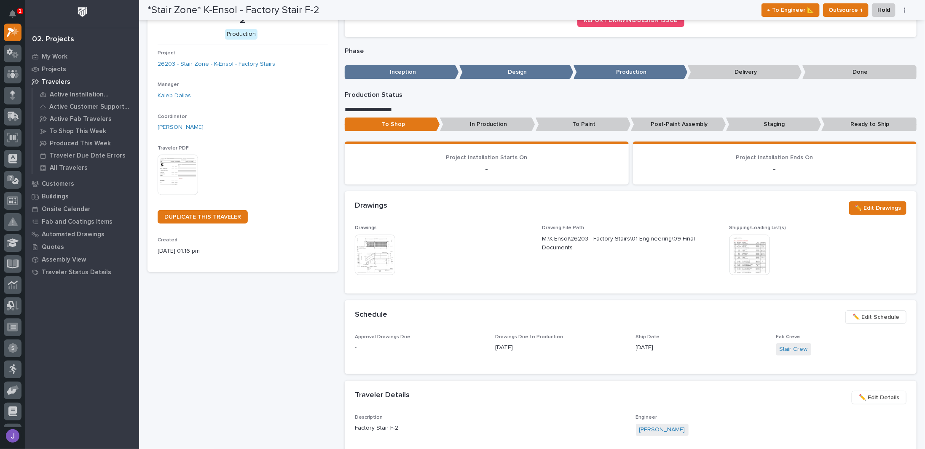
scroll to position [0, 0]
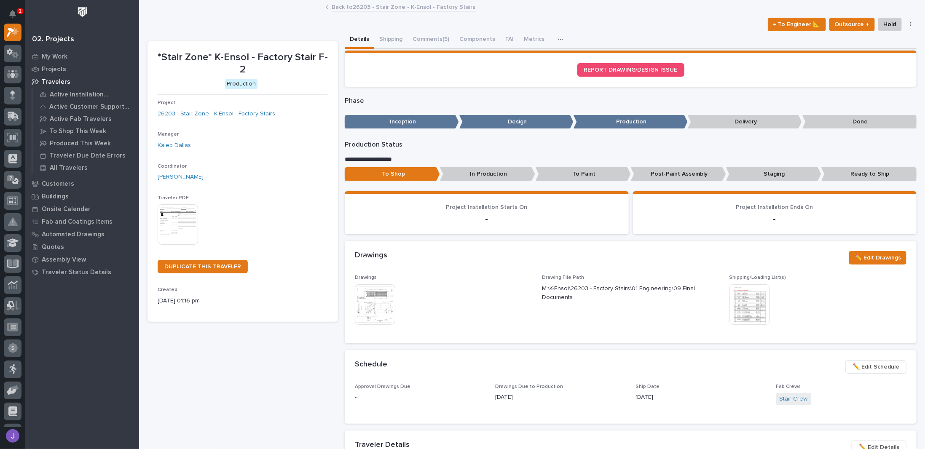
click at [365, 9] on link "Back to 26203 - Stair Zone - K-Ensol - Factory Stairs" at bounding box center [404, 7] width 144 height 10
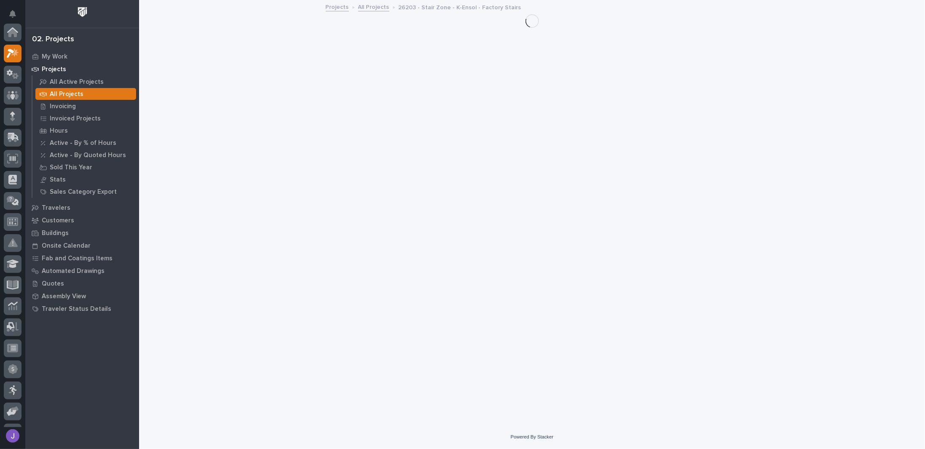
scroll to position [21, 0]
click at [364, 9] on link "All Projects" at bounding box center [373, 7] width 31 height 10
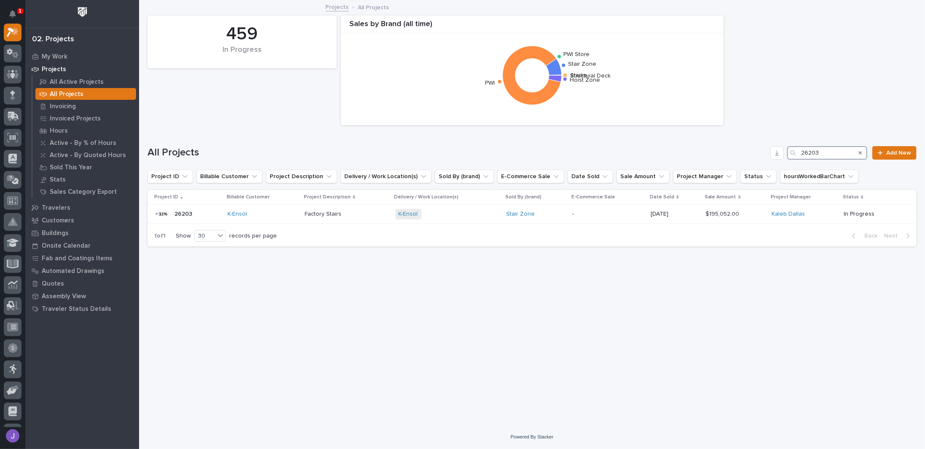
click at [461, 151] on input "26203" at bounding box center [827, 152] width 80 height 13
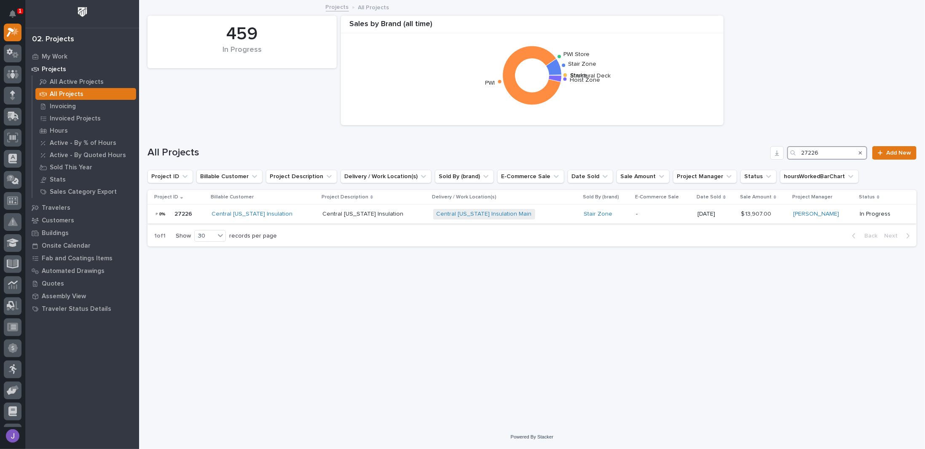
type input "27226"
click at [384, 213] on p "Central [US_STATE] Insulation" at bounding box center [363, 213] width 83 height 9
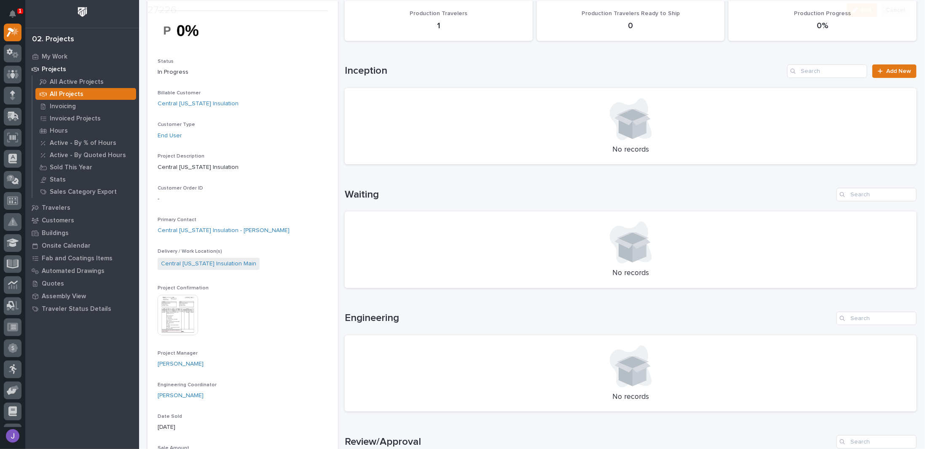
scroll to position [337, 0]
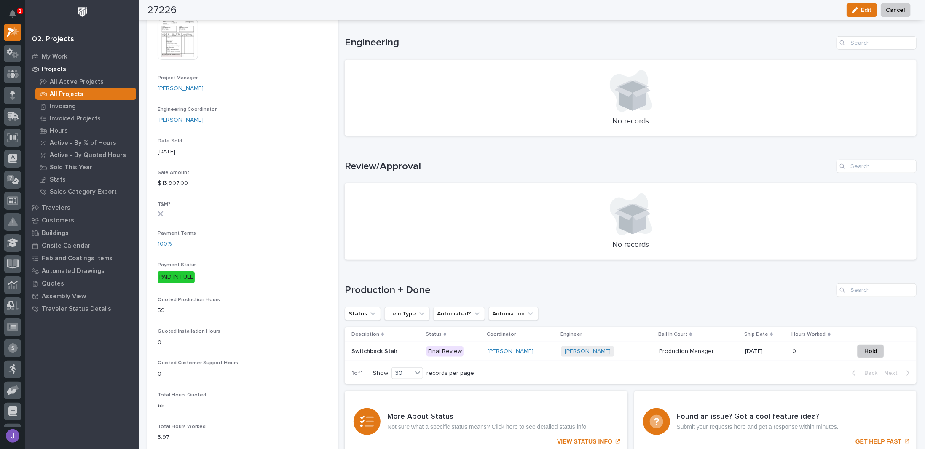
click at [447, 354] on div "Final Review" at bounding box center [444, 351] width 37 height 11
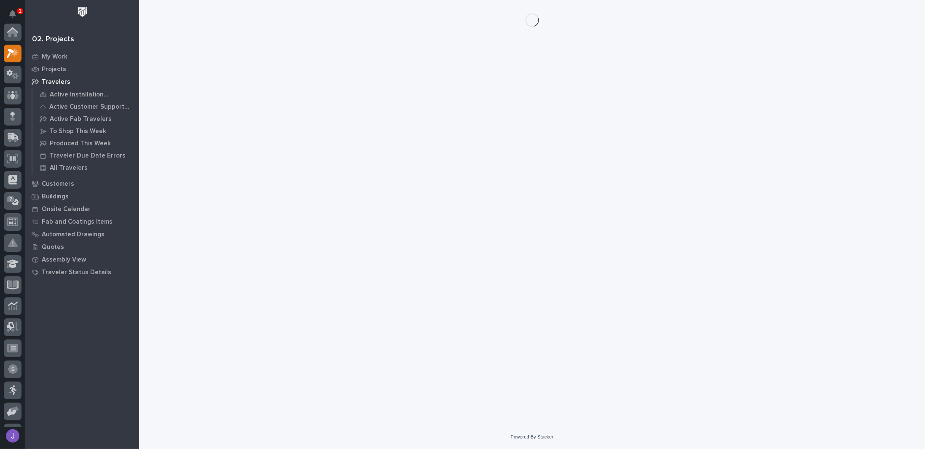
scroll to position [21, 0]
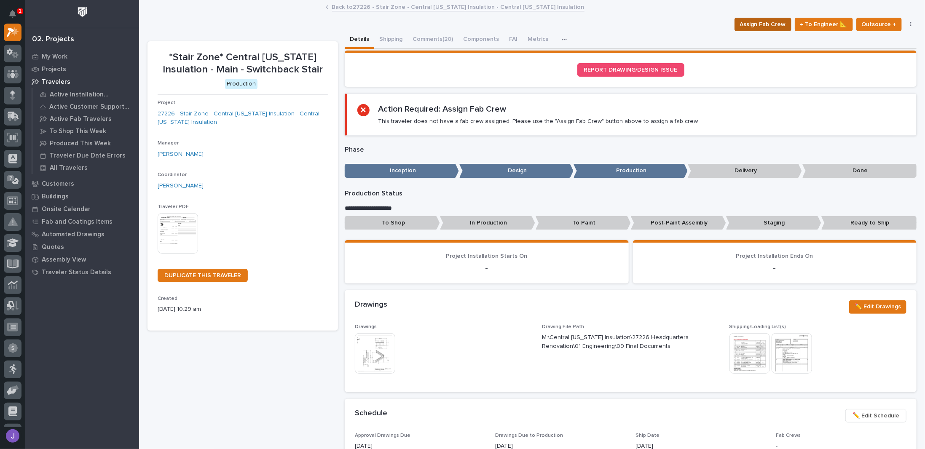
click at [461, 22] on span "Assign Fab Crew" at bounding box center [763, 24] width 46 height 10
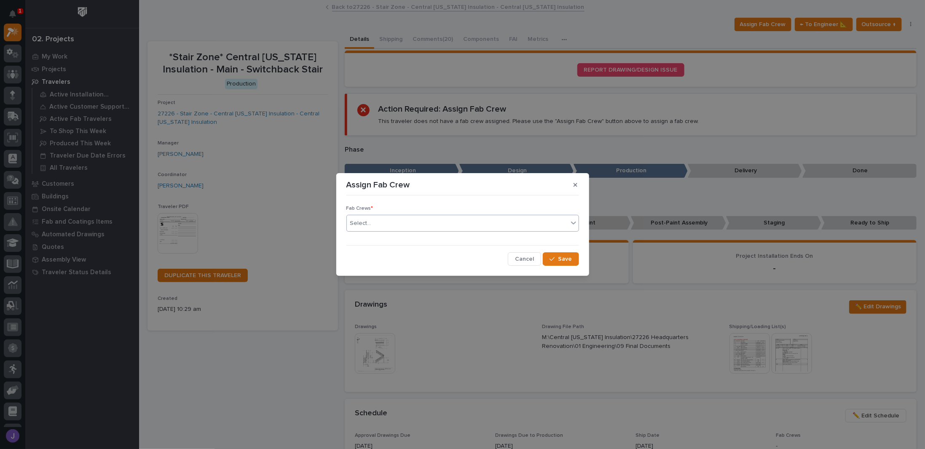
click at [461, 221] on div "Select..." at bounding box center [457, 224] width 221 height 14
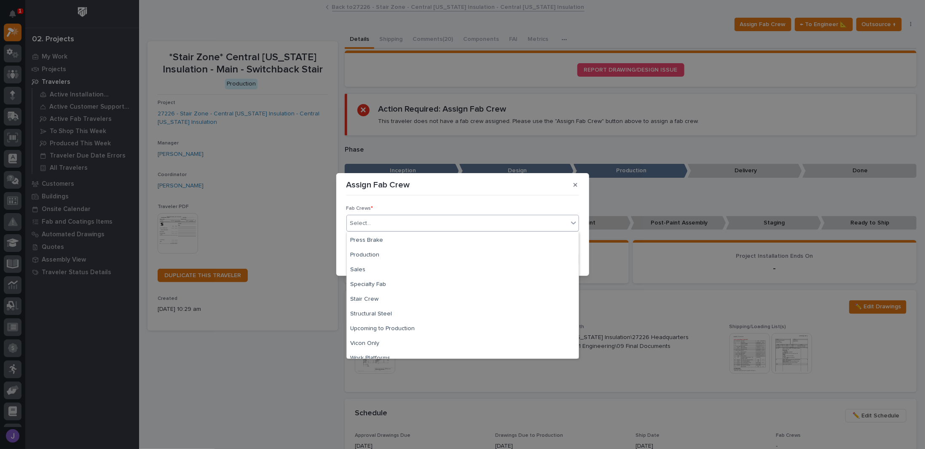
scroll to position [198, 0]
click at [375, 290] on div "Stair Crew" at bounding box center [463, 292] width 232 height 15
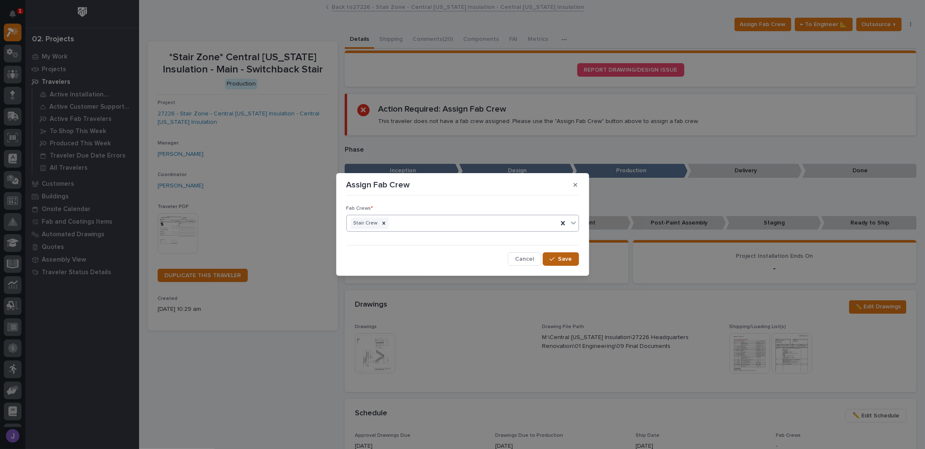
click at [461, 257] on icon "button" at bounding box center [551, 259] width 5 height 6
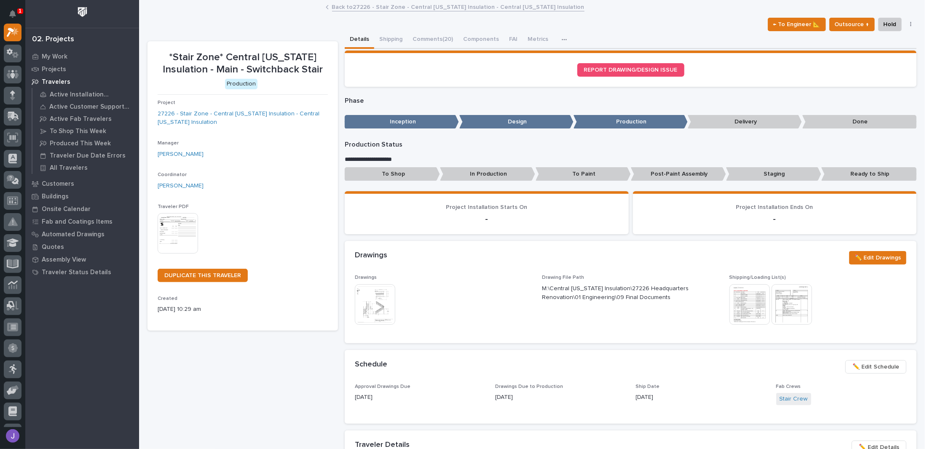
click at [420, 176] on p "To Shop" at bounding box center [392, 174] width 95 height 14
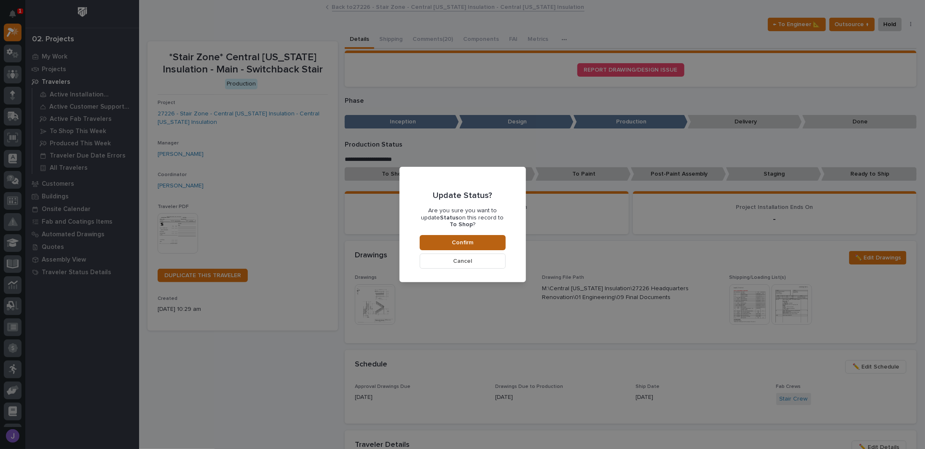
click at [455, 239] on span "Confirm" at bounding box center [462, 243] width 21 height 8
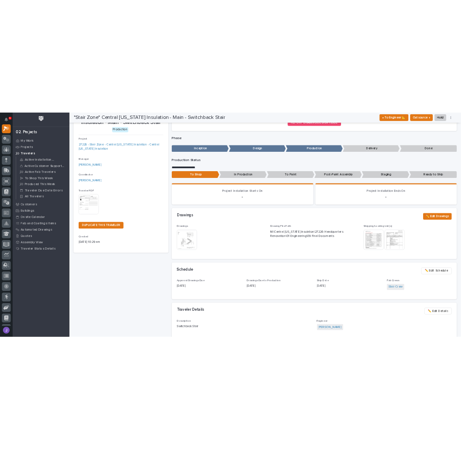
scroll to position [0, 0]
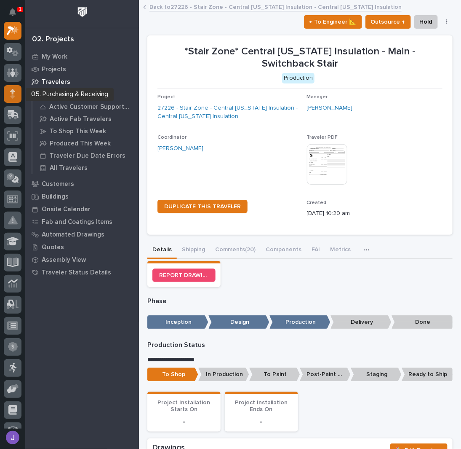
click at [17, 95] on div at bounding box center [13, 94] width 18 height 18
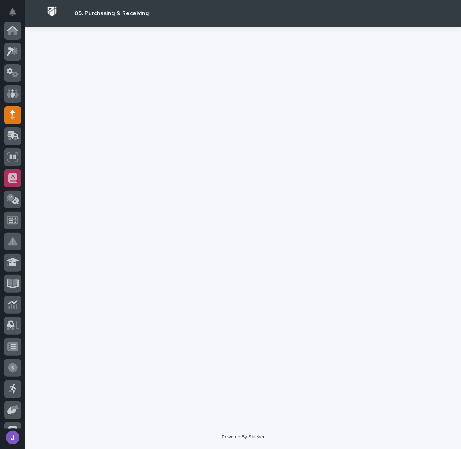
scroll to position [84, 0]
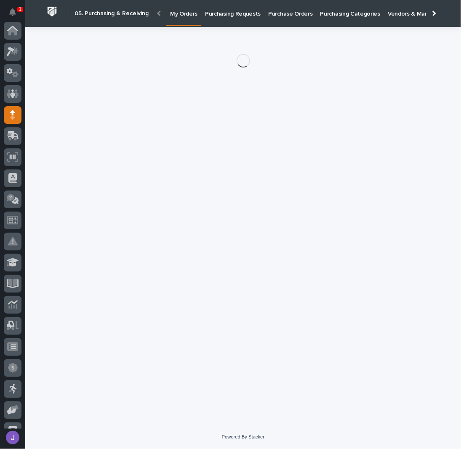
scroll to position [84, 0]
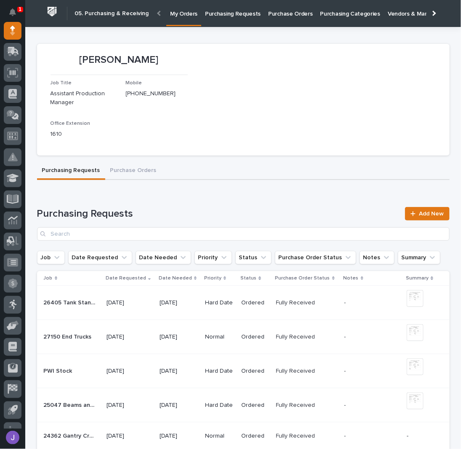
click at [221, 14] on p "Purchasing Requests" at bounding box center [233, 9] width 56 height 18
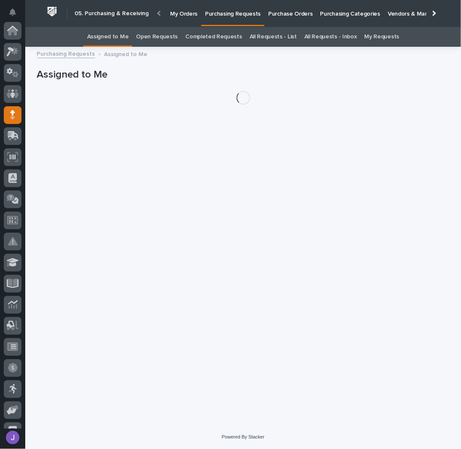
scroll to position [84, 0]
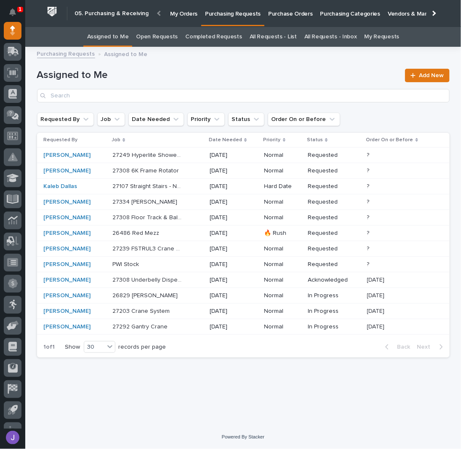
click at [214, 70] on h1 "Assigned to Me" at bounding box center [219, 75] width 364 height 12
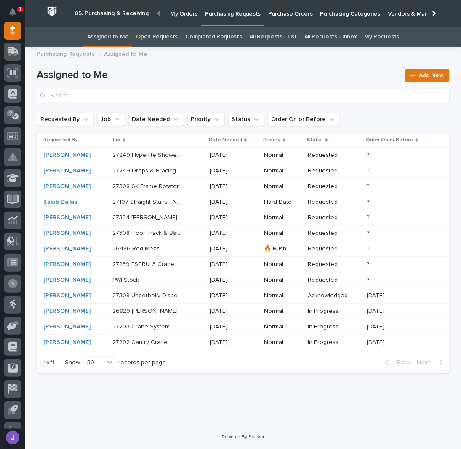
click at [203, 158] on div "27249 Hyperlite Shower Set System - Steel 27249 Hyperlite Shower Set System - S…" at bounding box center [157, 155] width 91 height 14
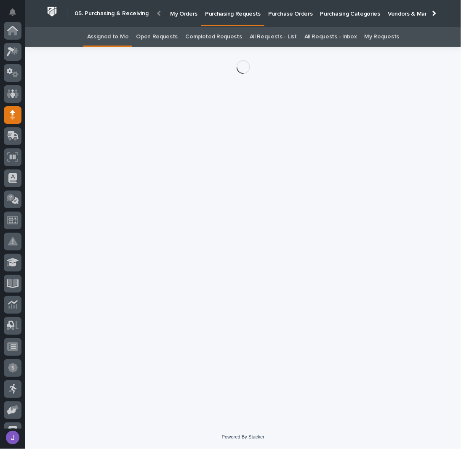
scroll to position [84, 0]
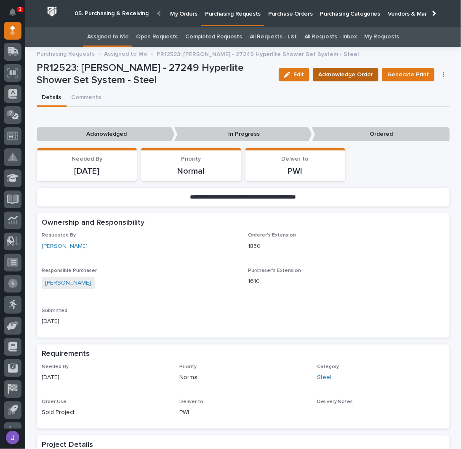
click at [344, 73] on span "Acknowledge Order" at bounding box center [346, 75] width 55 height 10
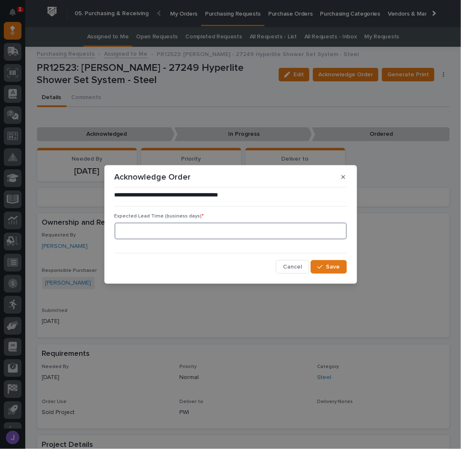
click at [188, 226] on input at bounding box center [231, 230] width 233 height 17
type input "0"
click at [318, 262] on button "Save" at bounding box center [329, 266] width 36 height 13
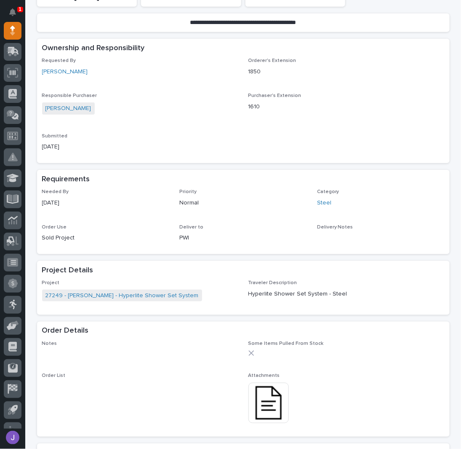
scroll to position [225, 0]
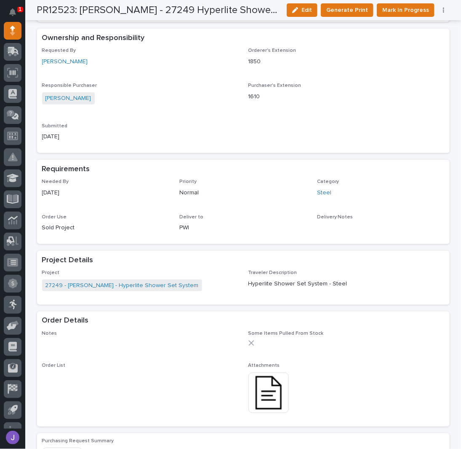
click at [270, 398] on img at bounding box center [269, 392] width 40 height 40
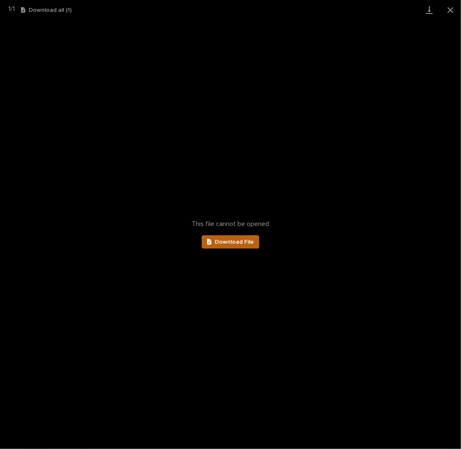
click at [236, 236] on link "Download File" at bounding box center [231, 241] width 58 height 13
click at [450, 8] on button "Close gallery" at bounding box center [450, 10] width 21 height 20
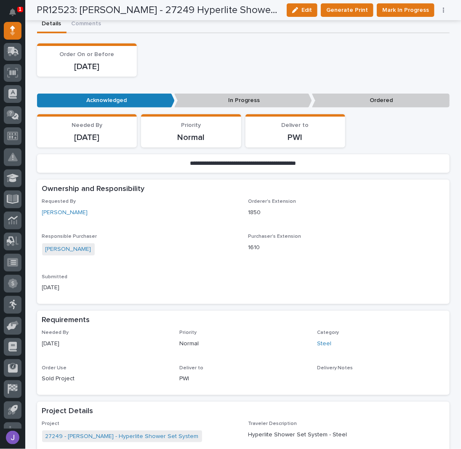
scroll to position [0, 0]
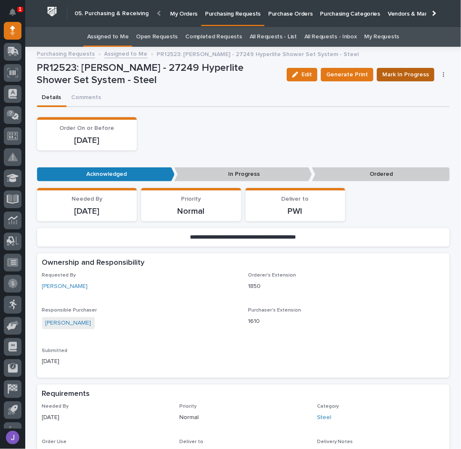
click at [398, 71] on span "Mark In Progress" at bounding box center [406, 75] width 47 height 10
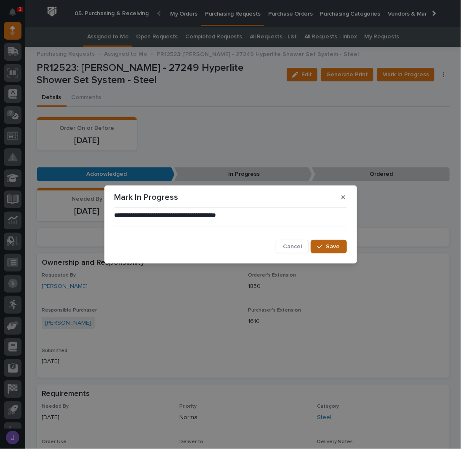
click at [334, 248] on span "Save" at bounding box center [334, 247] width 14 height 8
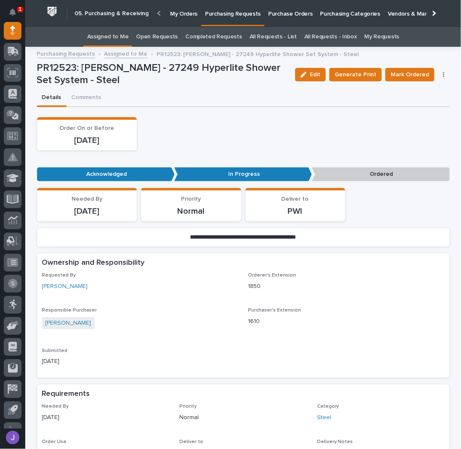
click at [206, 15] on p "Purchasing Requests" at bounding box center [233, 9] width 56 height 18
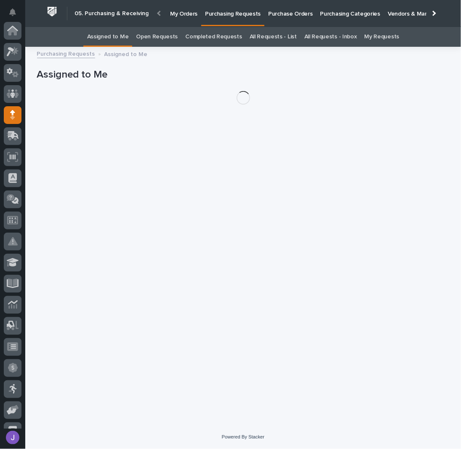
scroll to position [84, 0]
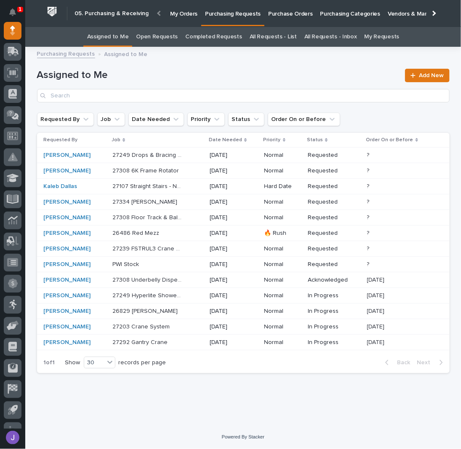
click at [184, 155] on p "27249 Drops & Bracing - Steel" at bounding box center [148, 154] width 72 height 9
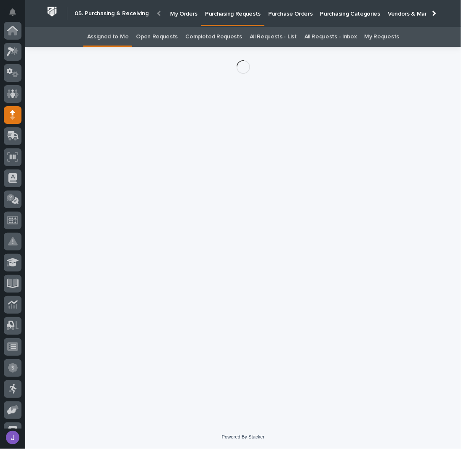
scroll to position [84, 0]
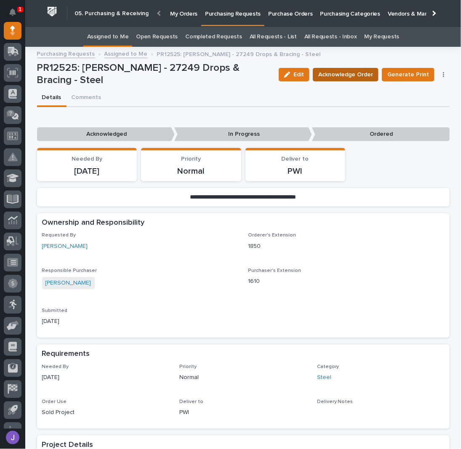
click at [361, 73] on span "Acknowledge Order" at bounding box center [346, 75] width 55 height 10
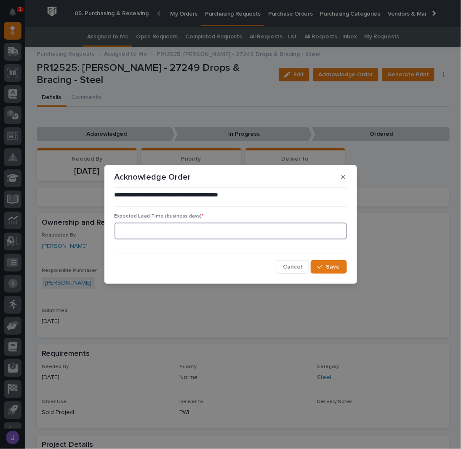
click at [157, 236] on input at bounding box center [231, 230] width 233 height 17
type input "0"
click at [332, 268] on span "Save" at bounding box center [334, 267] width 14 height 8
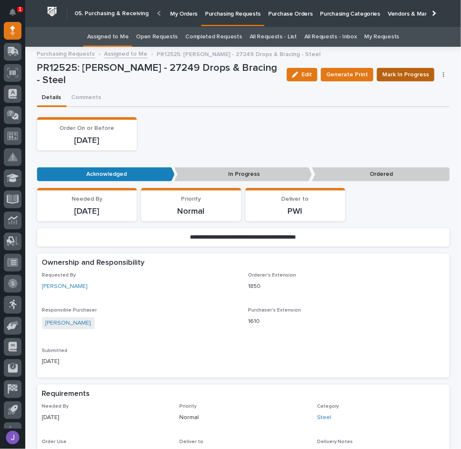
click at [398, 70] on span "Mark In Progress" at bounding box center [406, 75] width 47 height 10
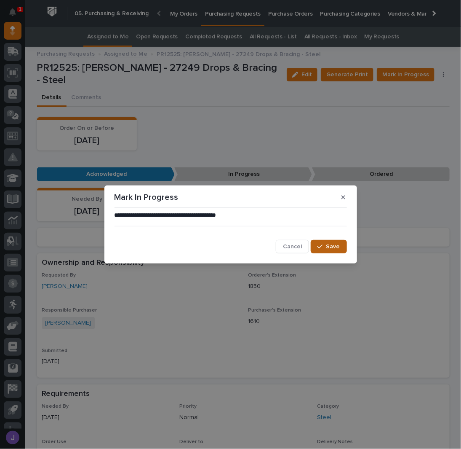
click at [321, 244] on icon "button" at bounding box center [320, 247] width 5 height 6
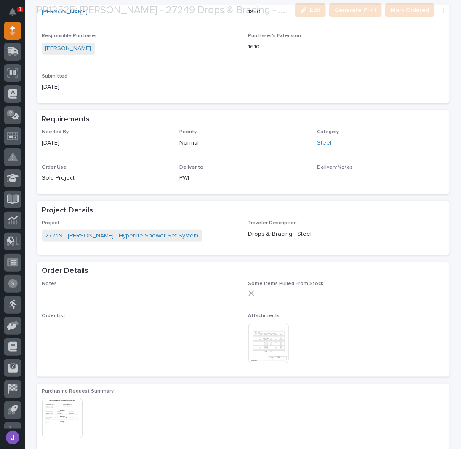
scroll to position [281, 0]
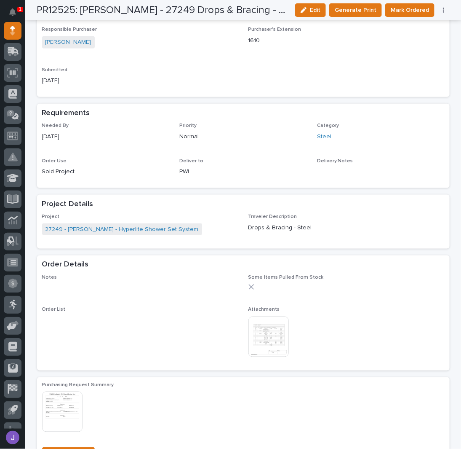
click at [263, 327] on img at bounding box center [269, 336] width 40 height 40
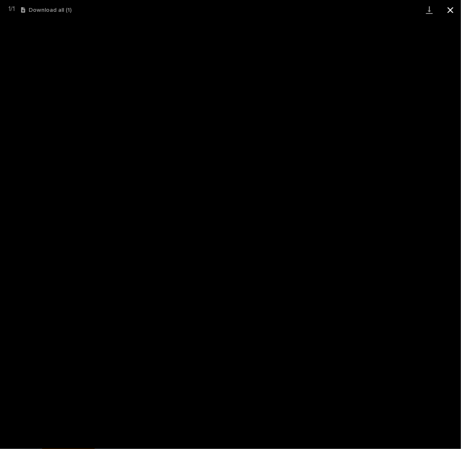
click at [450, 12] on button "Close gallery" at bounding box center [450, 10] width 21 height 20
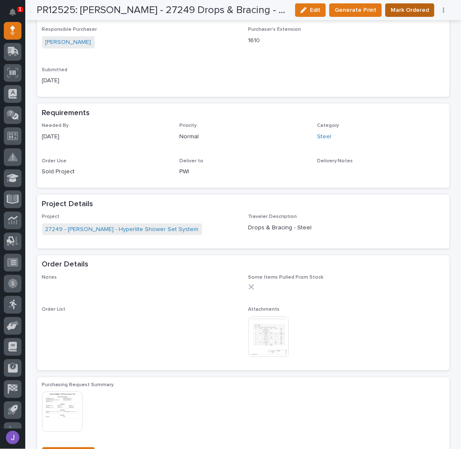
click at [399, 12] on span "Mark Ordered" at bounding box center [410, 10] width 38 height 10
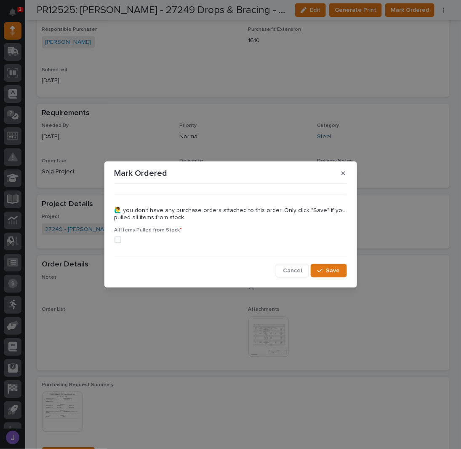
click at [344, 175] on icon "button" at bounding box center [344, 173] width 4 height 6
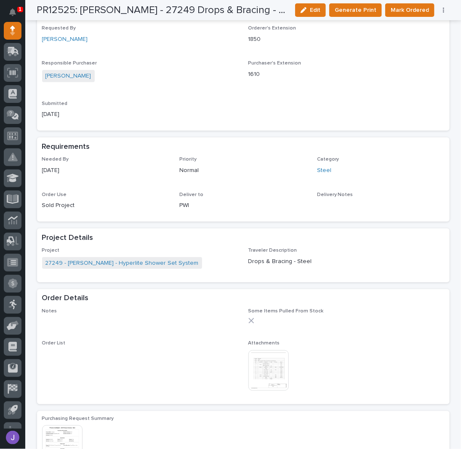
scroll to position [0, 0]
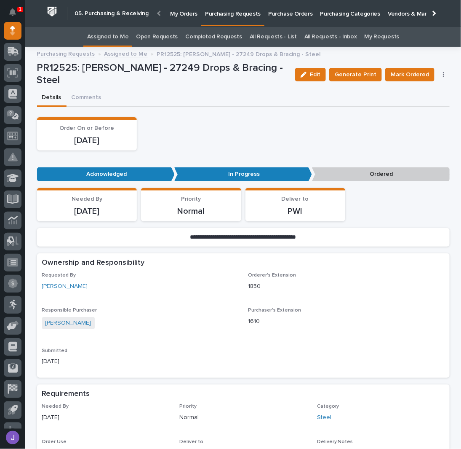
click at [118, 35] on link "Assigned to Me" at bounding box center [108, 37] width 42 height 20
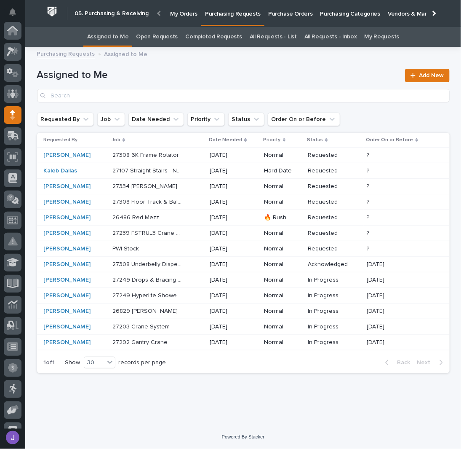
scroll to position [84, 0]
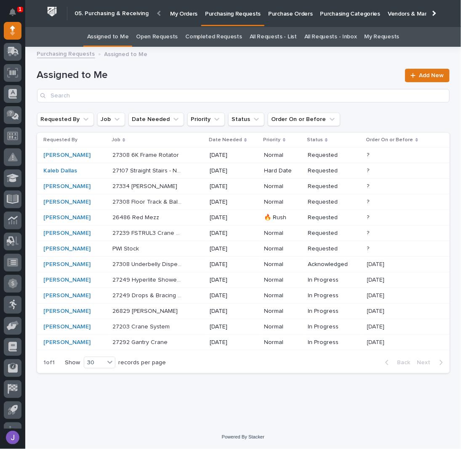
click at [189, 172] on div "27107 Straight Stairs - NF Eggs 27107 Straight Stairs - NF Eggs" at bounding box center [157, 171] width 91 height 14
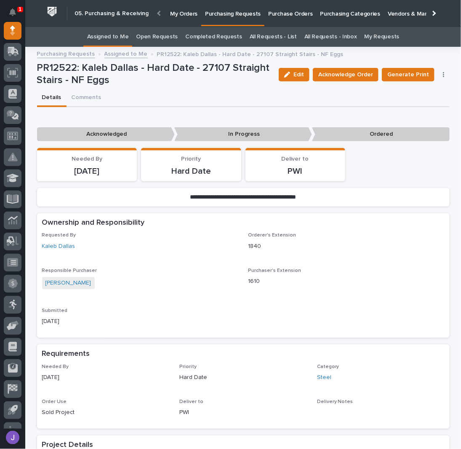
click at [347, 67] on div "Edit Acknowledge Order Generate Print Cancel Order Edit Linked PO's" at bounding box center [363, 74] width 174 height 25
click at [343, 71] on span "Acknowledge Order" at bounding box center [346, 75] width 55 height 10
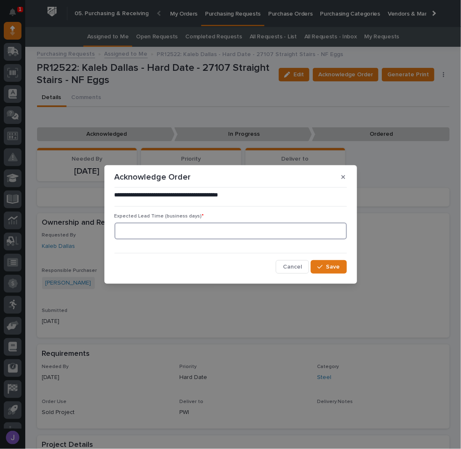
drag, startPoint x: 145, startPoint y: 222, endPoint x: 149, endPoint y: 228, distance: 7.2
click at [145, 223] on input at bounding box center [231, 230] width 233 height 17
type input "0"
click at [324, 262] on button "Save" at bounding box center [329, 266] width 36 height 13
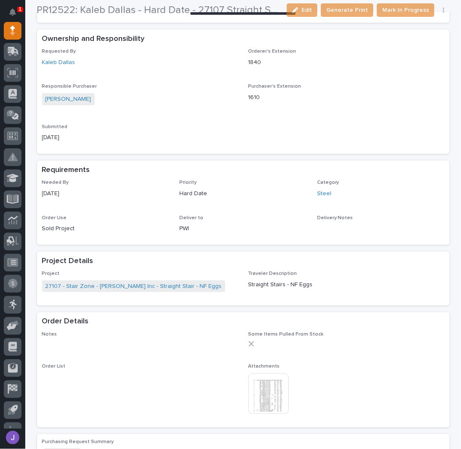
scroll to position [225, 0]
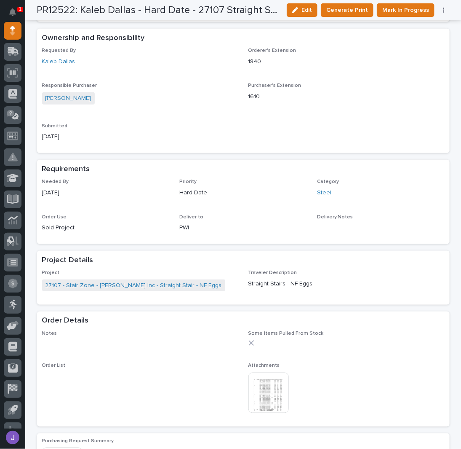
click at [278, 400] on img at bounding box center [269, 392] width 40 height 40
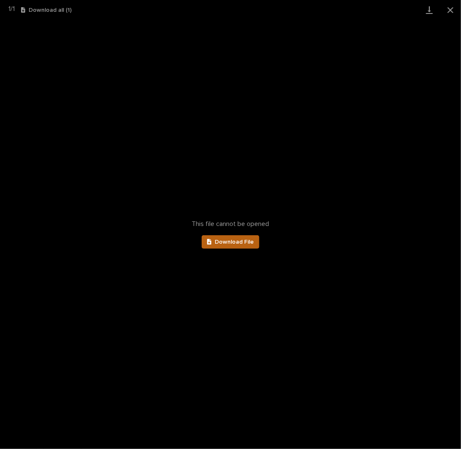
click at [248, 245] on link "Download File" at bounding box center [231, 241] width 58 height 13
click at [452, 8] on button "Close gallery" at bounding box center [450, 10] width 21 height 20
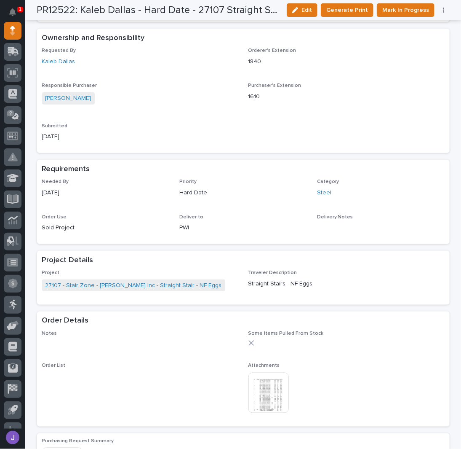
scroll to position [0, 0]
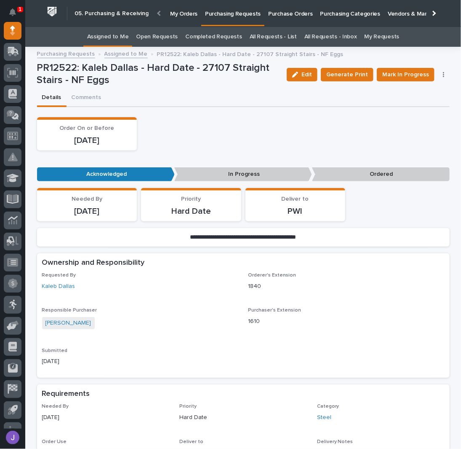
click at [100, 33] on link "Assigned to Me" at bounding box center [108, 37] width 42 height 20
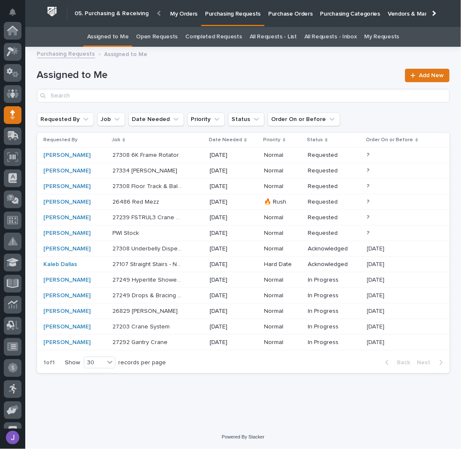
scroll to position [84, 0]
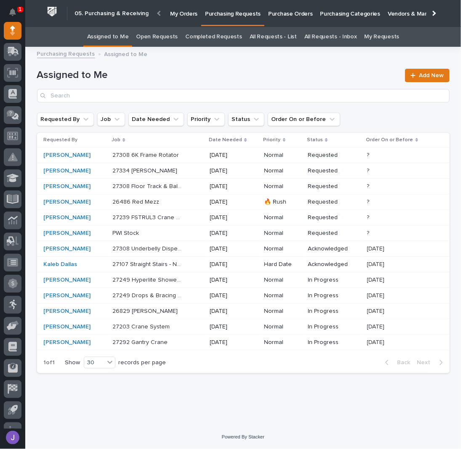
click at [185, 201] on div "26486 Red Mezz 26486 Red Mezz" at bounding box center [157, 202] width 91 height 14
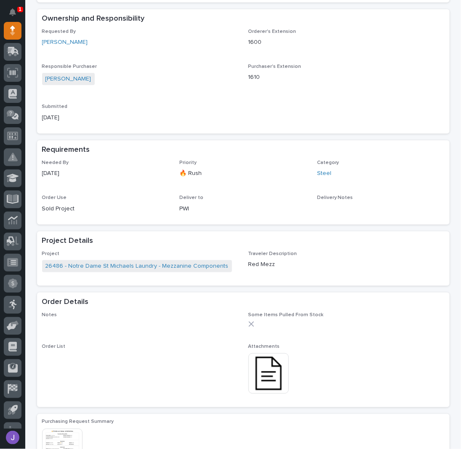
scroll to position [225, 0]
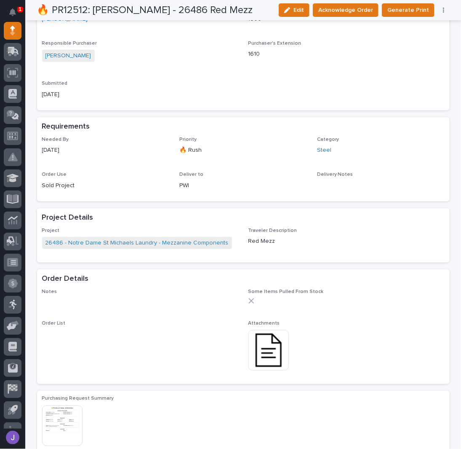
click at [269, 352] on img at bounding box center [269, 350] width 40 height 40
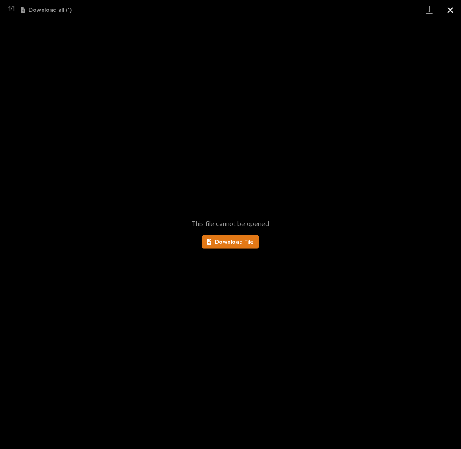
click at [458, 11] on button "Close gallery" at bounding box center [450, 10] width 21 height 20
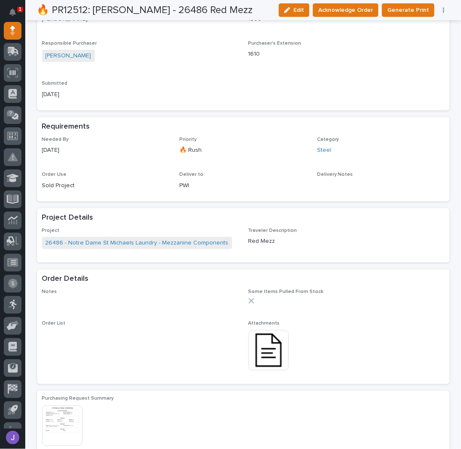
scroll to position [281, 0]
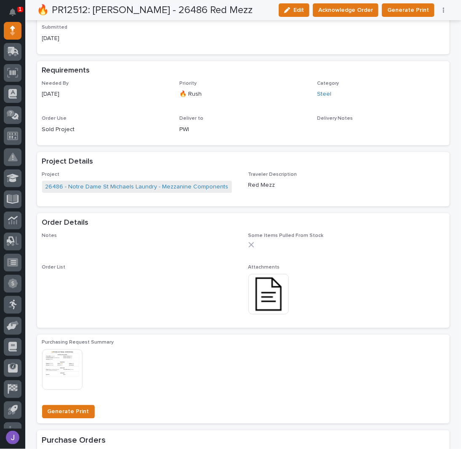
click at [189, 278] on div "Order List •••" at bounding box center [140, 273] width 196 height 16
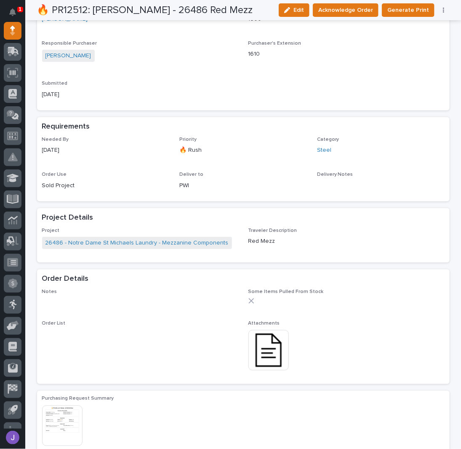
scroll to position [0, 0]
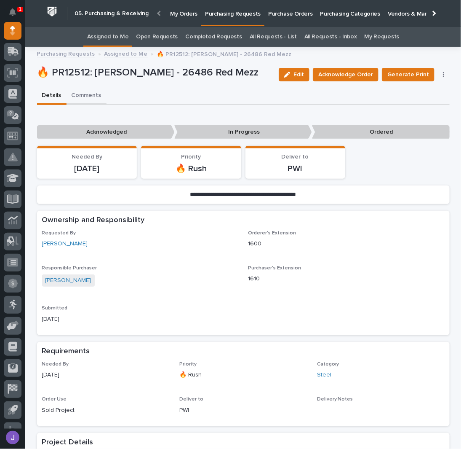
click at [67, 90] on button "Comments" at bounding box center [87, 96] width 40 height 18
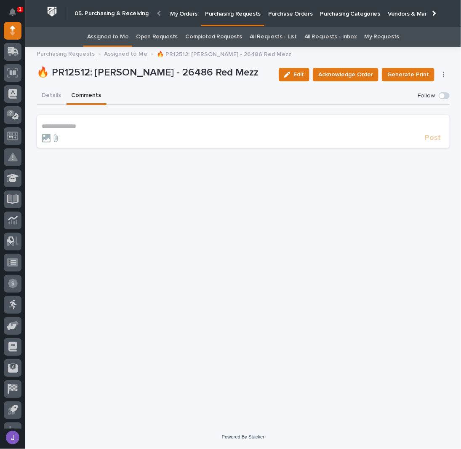
click at [66, 124] on p "**********" at bounding box center [243, 126] width 403 height 7
click at [431, 139] on span "Post" at bounding box center [434, 142] width 16 height 10
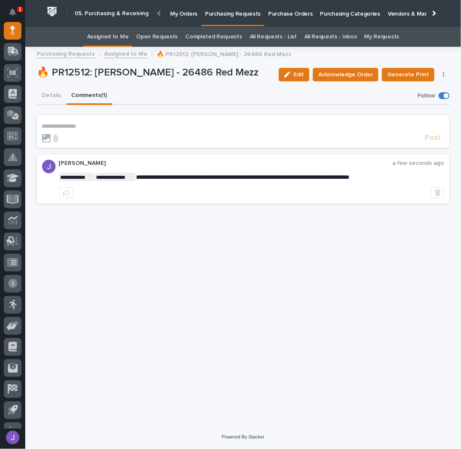
click at [112, 39] on link "Assigned to Me" at bounding box center [108, 37] width 42 height 20
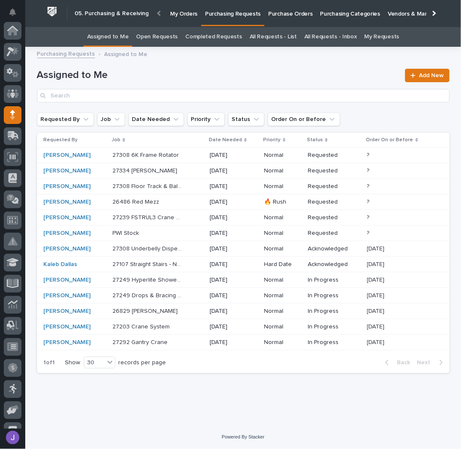
scroll to position [84, 0]
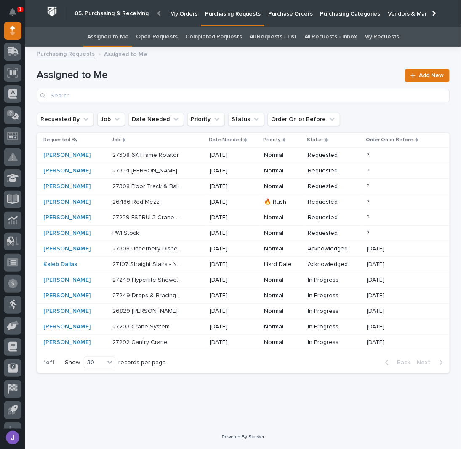
click at [149, 227] on div "PWI Stock PWI Stock" at bounding box center [157, 233] width 91 height 14
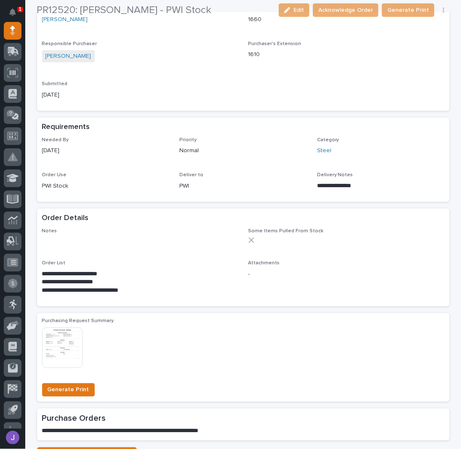
scroll to position [225, 0]
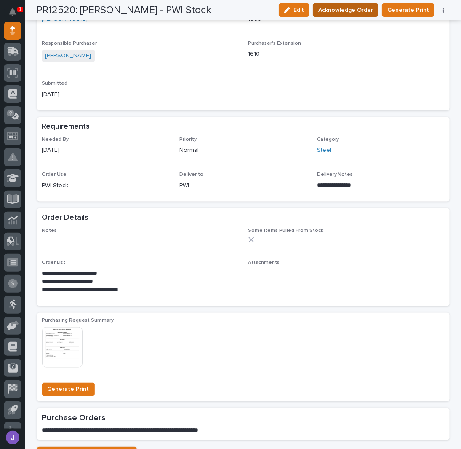
click at [337, 12] on span "Acknowledge Order" at bounding box center [346, 10] width 55 height 10
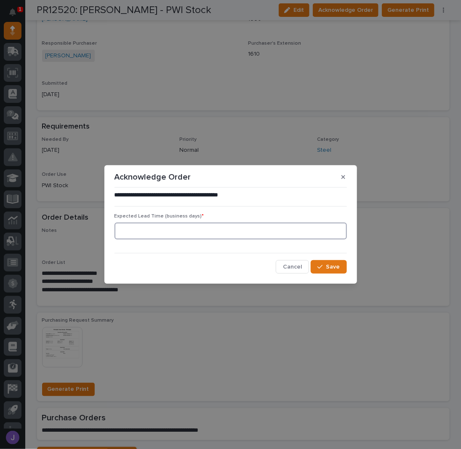
click at [198, 233] on input at bounding box center [231, 230] width 233 height 17
type input "0"
click at [326, 266] on div "button" at bounding box center [322, 267] width 8 height 6
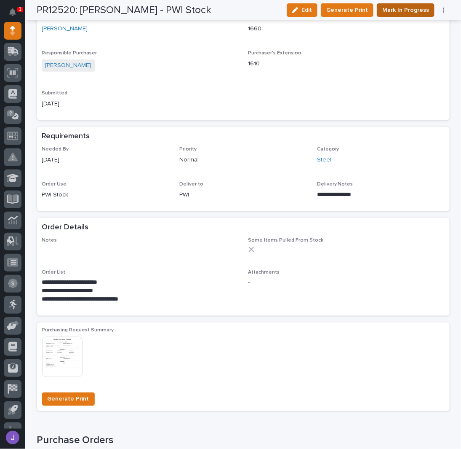
scroll to position [301, 0]
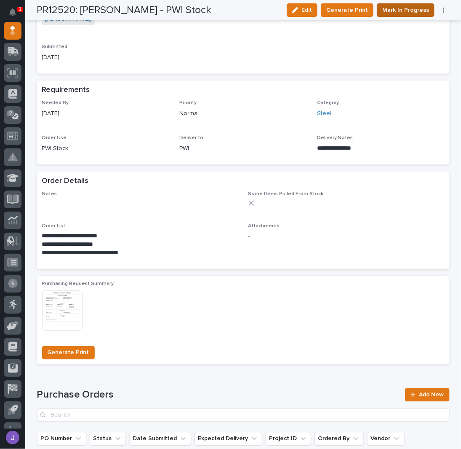
click at [390, 16] on button "Mark In Progress" at bounding box center [406, 9] width 58 height 13
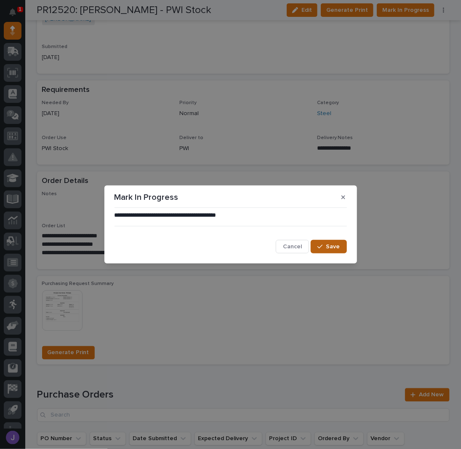
click at [332, 251] on button "Save" at bounding box center [329, 246] width 36 height 13
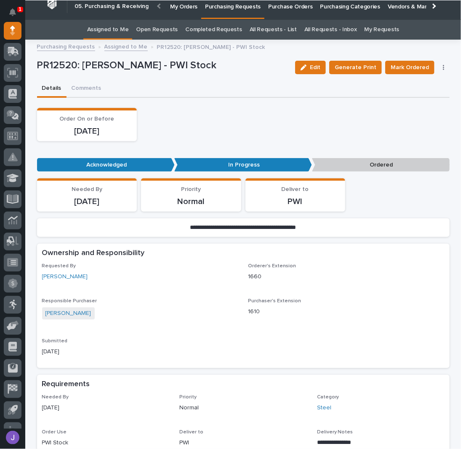
scroll to position [0, 0]
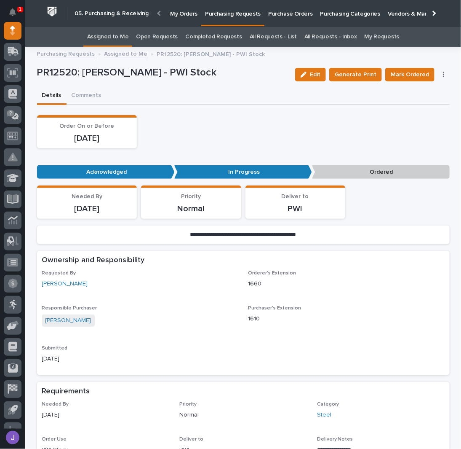
click at [110, 38] on link "Assigned to Me" at bounding box center [108, 37] width 42 height 20
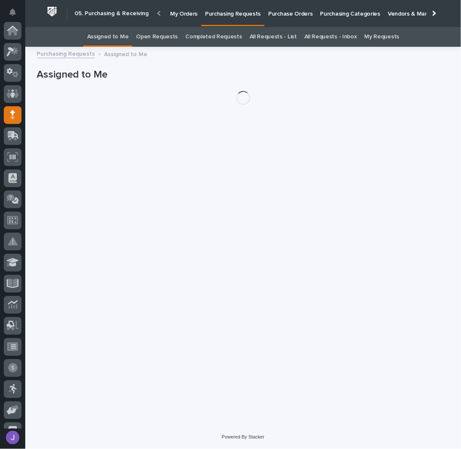
scroll to position [84, 0]
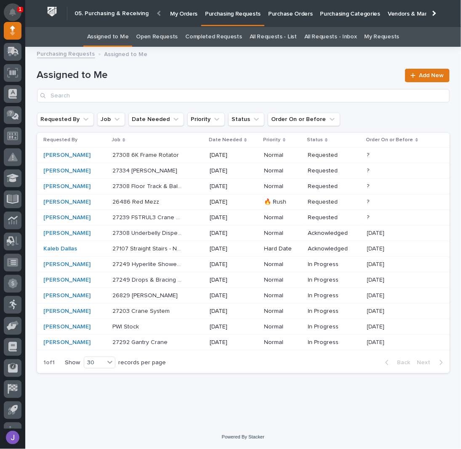
click at [16, 10] on button "Notifications" at bounding box center [13, 12] width 18 height 18
click at [13, 15] on icon "Notifications" at bounding box center [12, 12] width 7 height 8
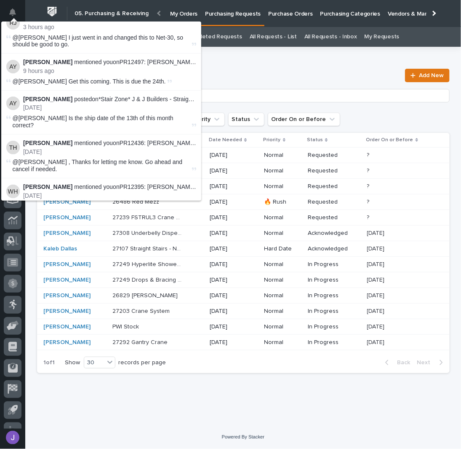
scroll to position [0, 0]
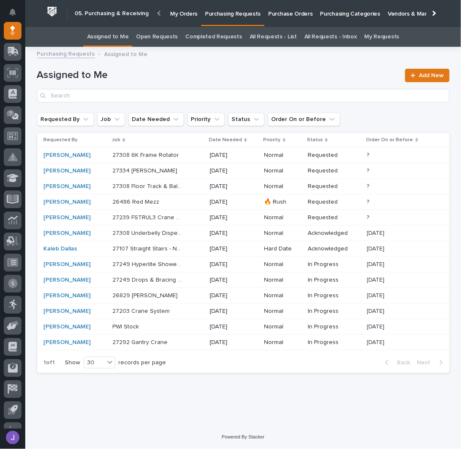
click at [238, 74] on h1 "Assigned to Me" at bounding box center [219, 75] width 364 height 12
click at [11, 8] on icon "Notifications" at bounding box center [12, 12] width 7 height 8
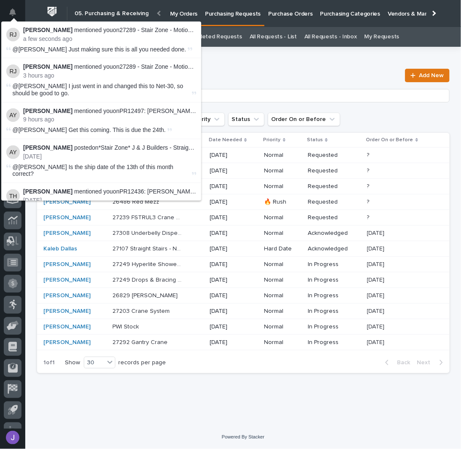
click at [105, 41] on p "a few seconds ago" at bounding box center [109, 38] width 173 height 7
click at [144, 30] on link "27289 - Stair Zone - Motion Industries - Crossover Stairway" at bounding box center [197, 30] width 155 height 7
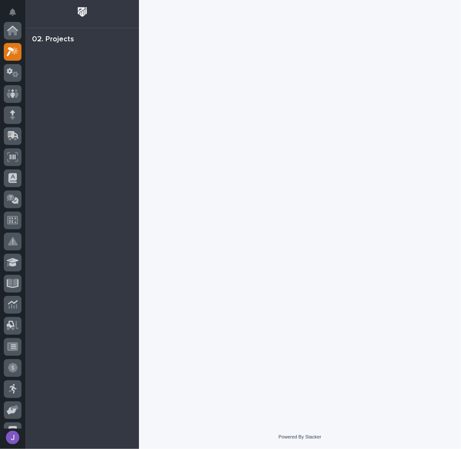
scroll to position [21, 0]
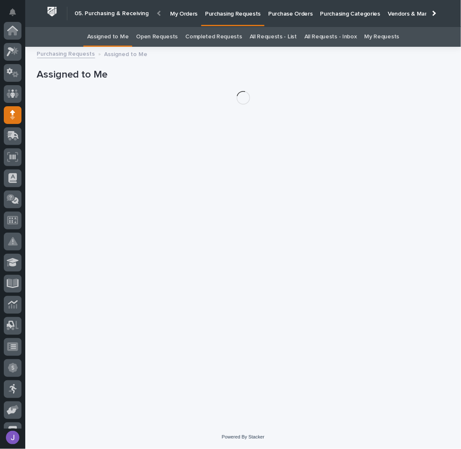
scroll to position [84, 0]
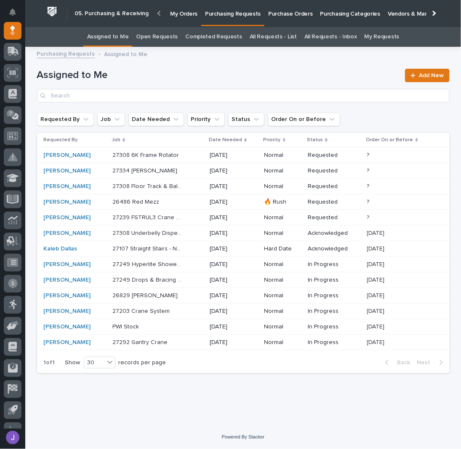
click at [171, 75] on h1 "Assigned to Me" at bounding box center [219, 75] width 364 height 12
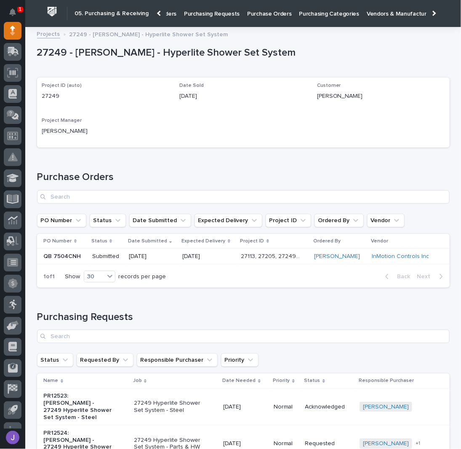
click at [48, 34] on link "Projects" at bounding box center [48, 34] width 23 height 10
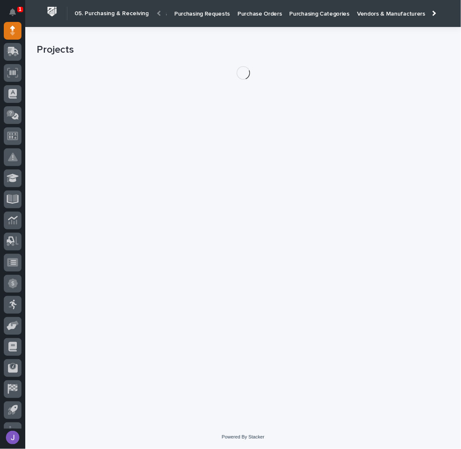
scroll to position [0, 34]
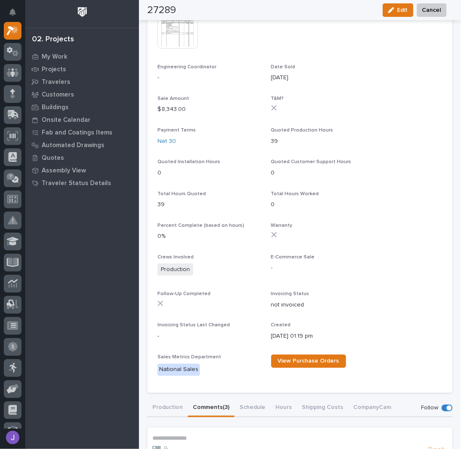
scroll to position [458, 0]
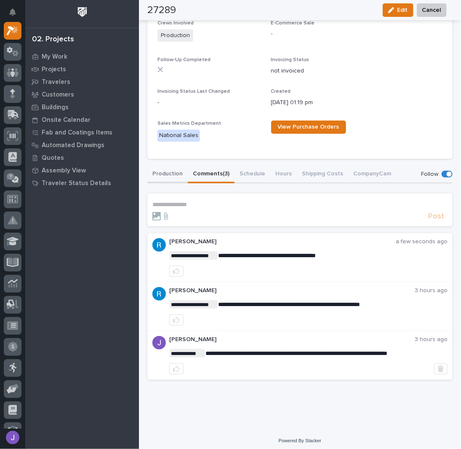
click at [168, 170] on button "Production" at bounding box center [167, 175] width 40 height 18
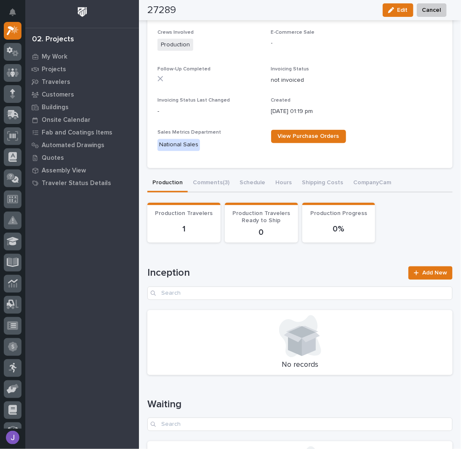
click at [211, 179] on div "27289 Status In Progress Billable Customer Motion Industries Customer Type Deal…" at bounding box center [299, 289] width 305 height 1419
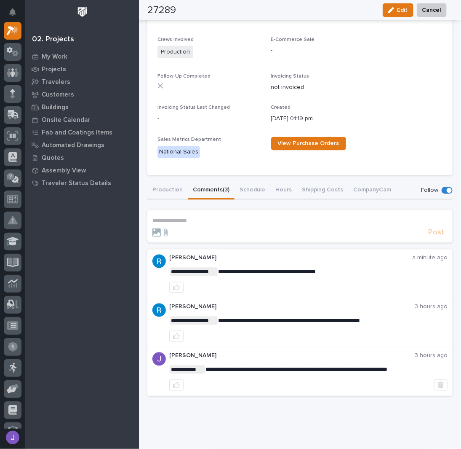
scroll to position [458, 0]
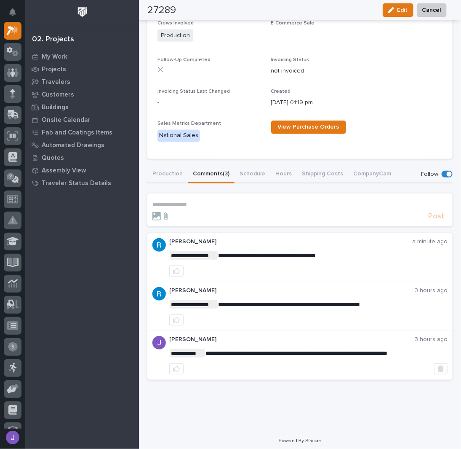
click at [206, 202] on p "**********" at bounding box center [300, 204] width 295 height 7
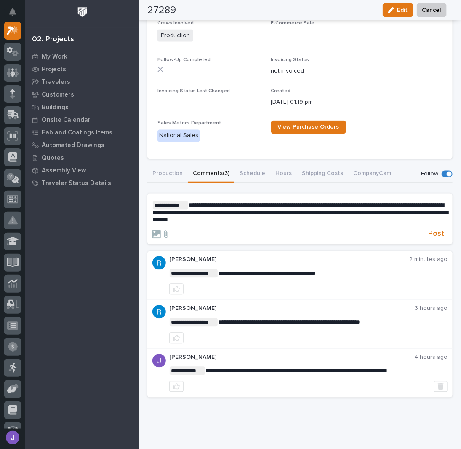
click at [434, 239] on section "**********" at bounding box center [299, 218] width 305 height 51
click at [435, 236] on span "Post" at bounding box center [436, 234] width 16 height 10
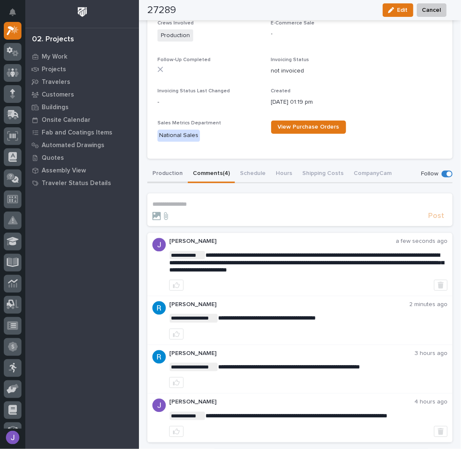
click at [175, 172] on button "Production" at bounding box center [167, 175] width 40 height 18
